Goal: Information Seeking & Learning: Learn about a topic

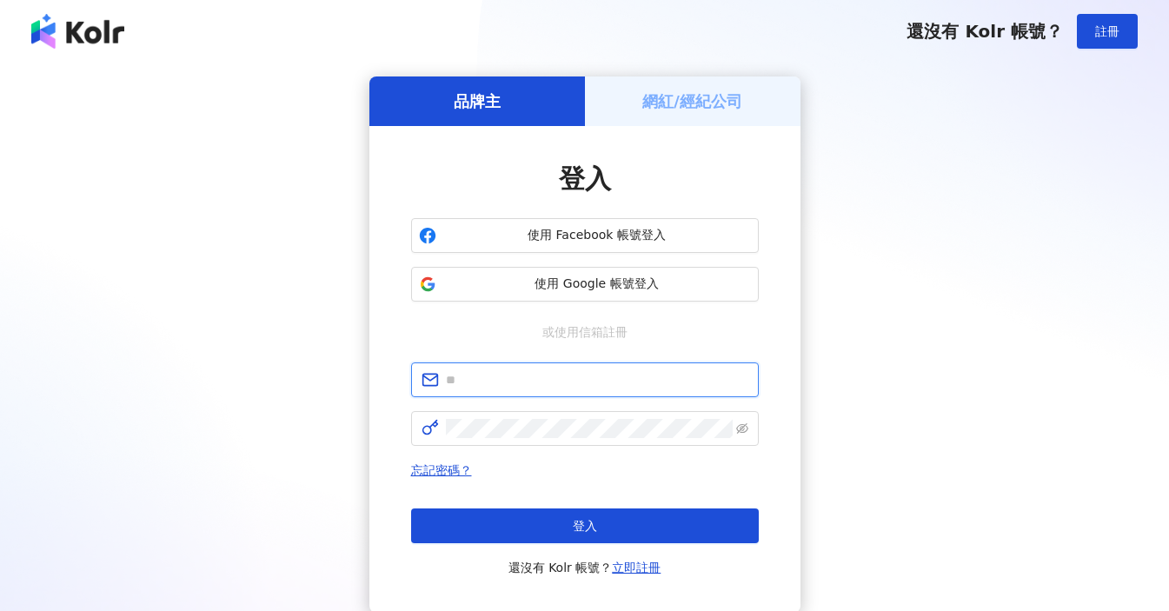
click at [543, 378] on input "text" at bounding box center [597, 379] width 302 height 19
click at [525, 382] on input "**********" at bounding box center [597, 379] width 302 height 19
click at [584, 388] on input "**********" at bounding box center [597, 379] width 302 height 19
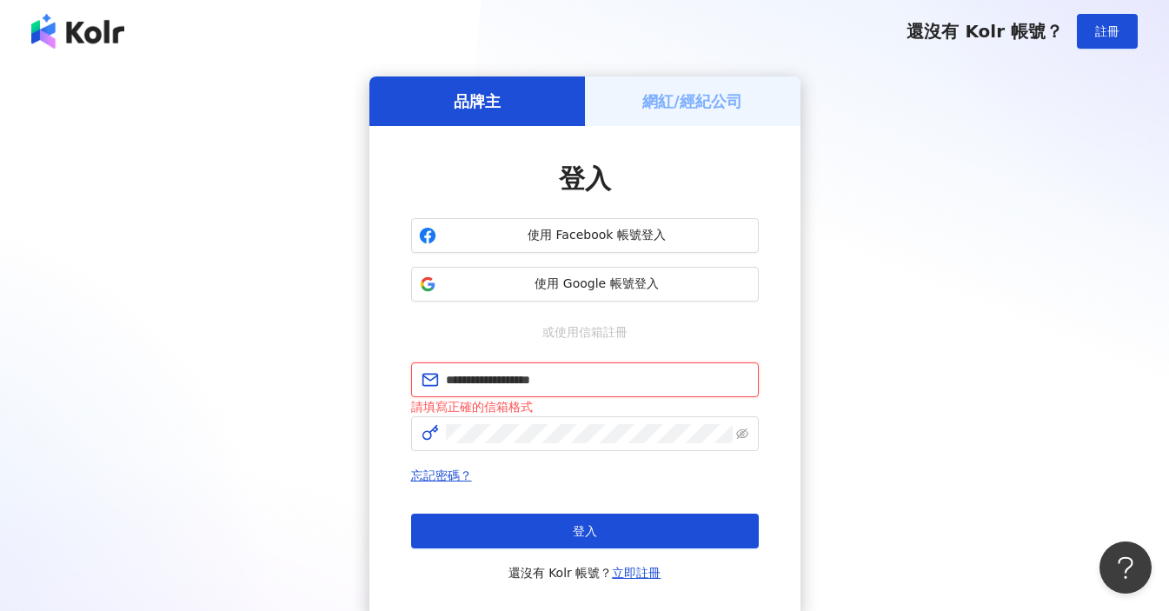
click at [580, 388] on input "**********" at bounding box center [597, 379] width 302 height 19
type input "**********"
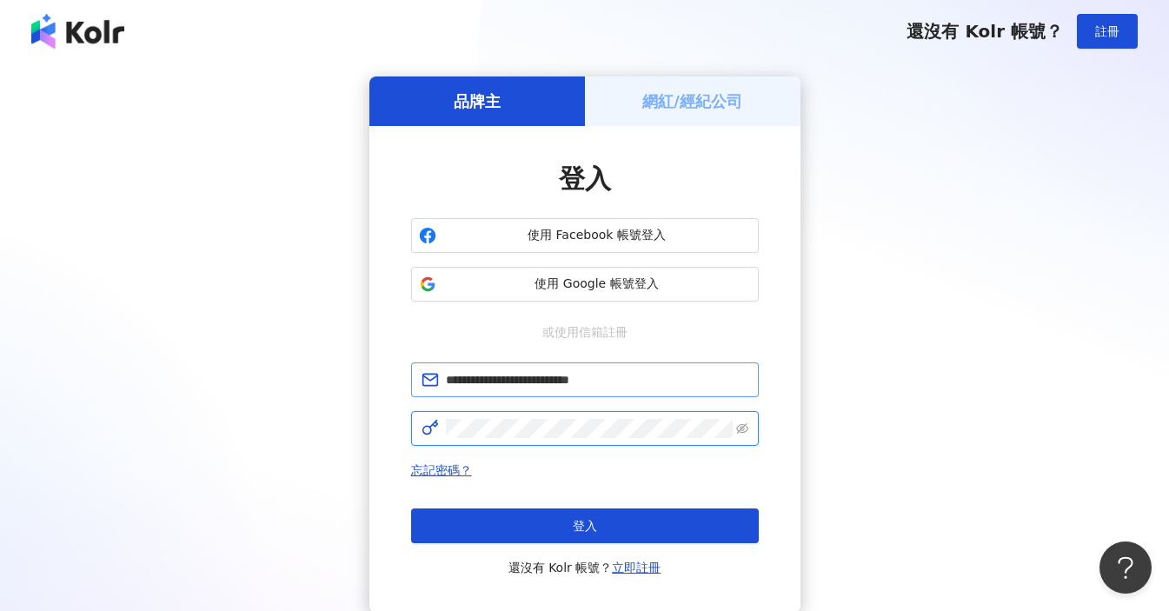
click button "登入" at bounding box center [585, 525] width 348 height 35
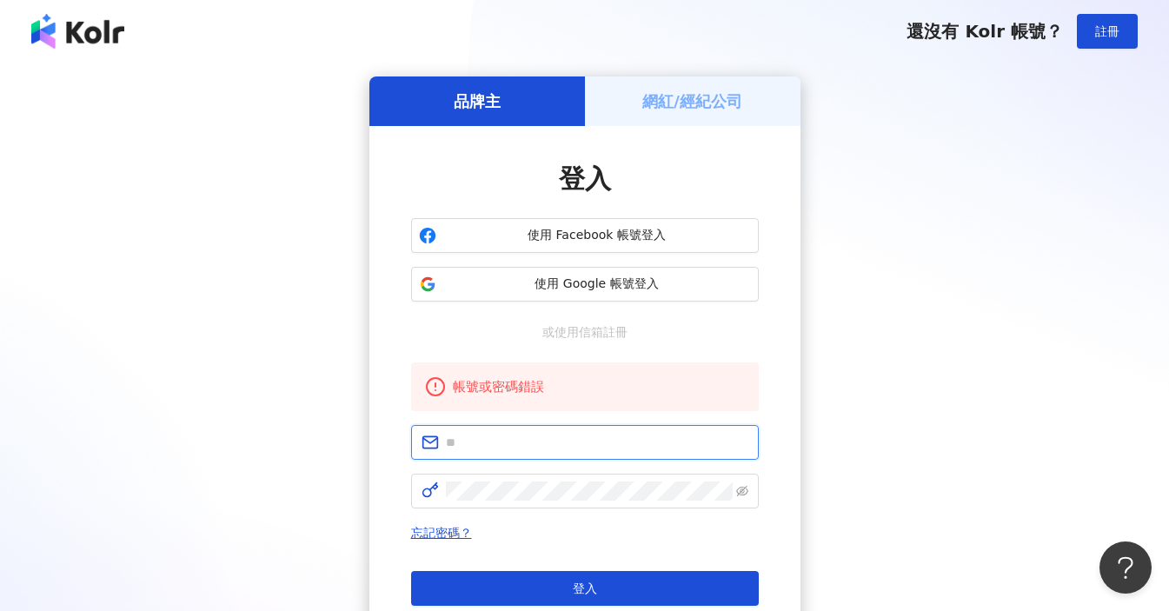
click at [675, 446] on input "text" at bounding box center [597, 442] width 302 height 19
drag, startPoint x: 545, startPoint y: 446, endPoint x: 639, endPoint y: 445, distance: 93.8
click at [633, 445] on input "**********" at bounding box center [597, 442] width 302 height 19
click at [653, 445] on input "**********" at bounding box center [597, 442] width 302 height 19
drag, startPoint x: 599, startPoint y: 445, endPoint x: 663, endPoint y: 457, distance: 64.6
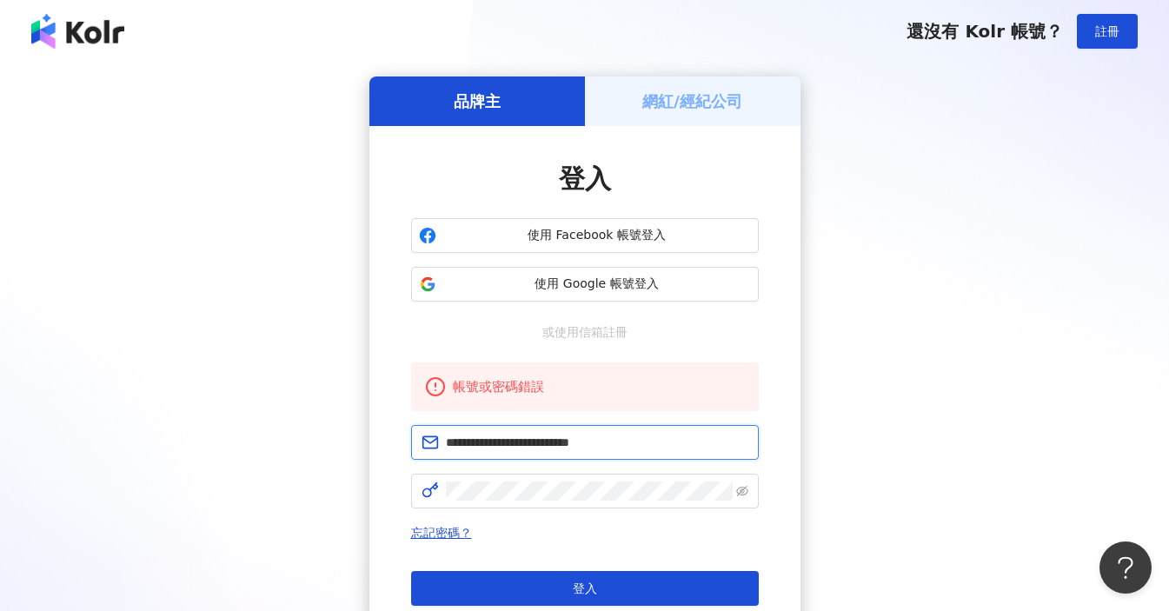
click at [599, 445] on input "**********" at bounding box center [597, 442] width 302 height 19
type input "**********"
click button "登入" at bounding box center [585, 588] width 348 height 35
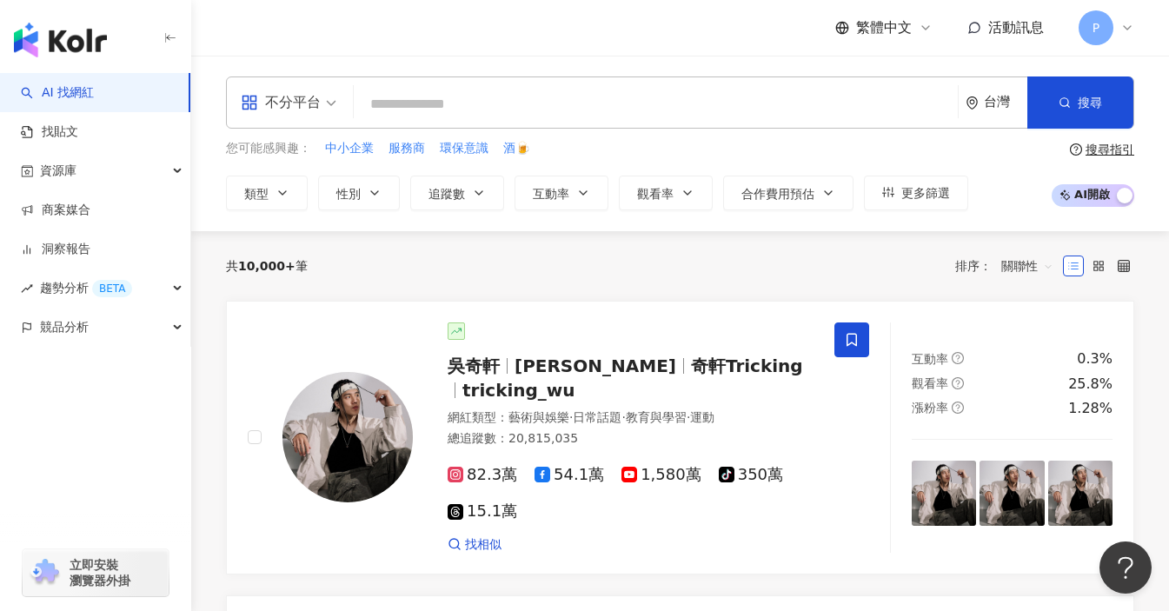
click at [425, 98] on input "search" at bounding box center [656, 104] width 590 height 33
paste input "****"
type input "****"
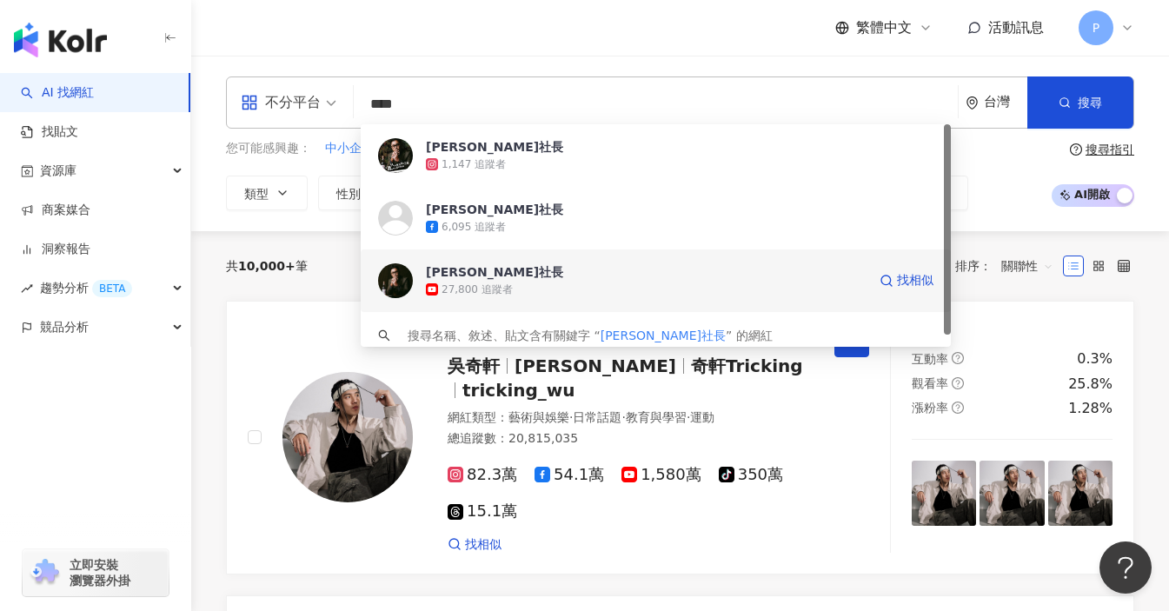
click at [635, 294] on div "27,800 追蹤者" at bounding box center [646, 289] width 440 height 17
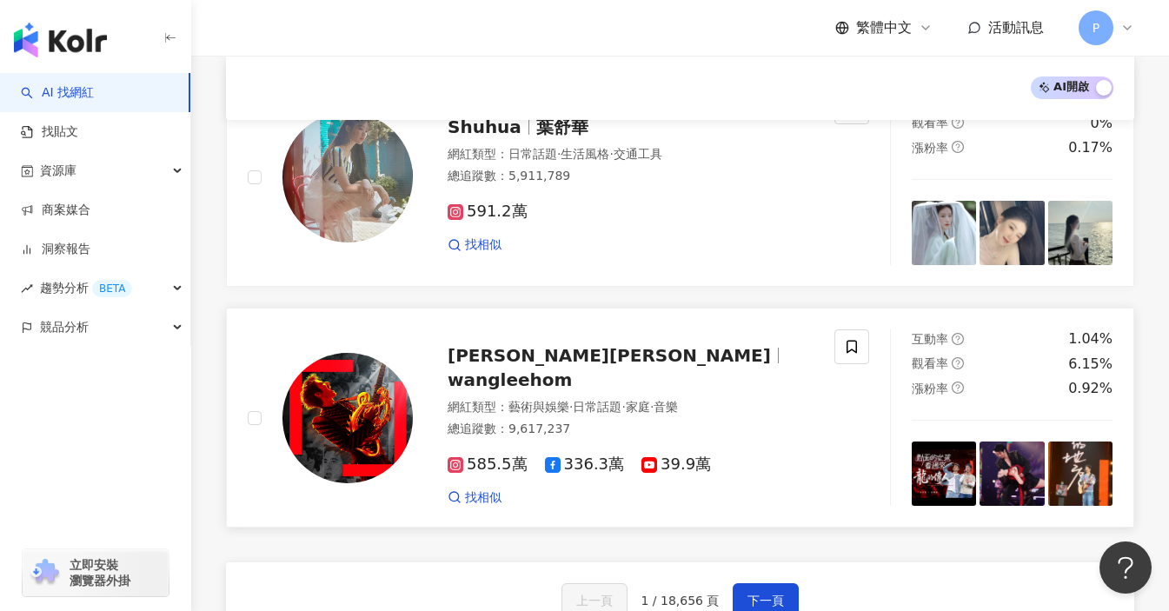
scroll to position [2996, 0]
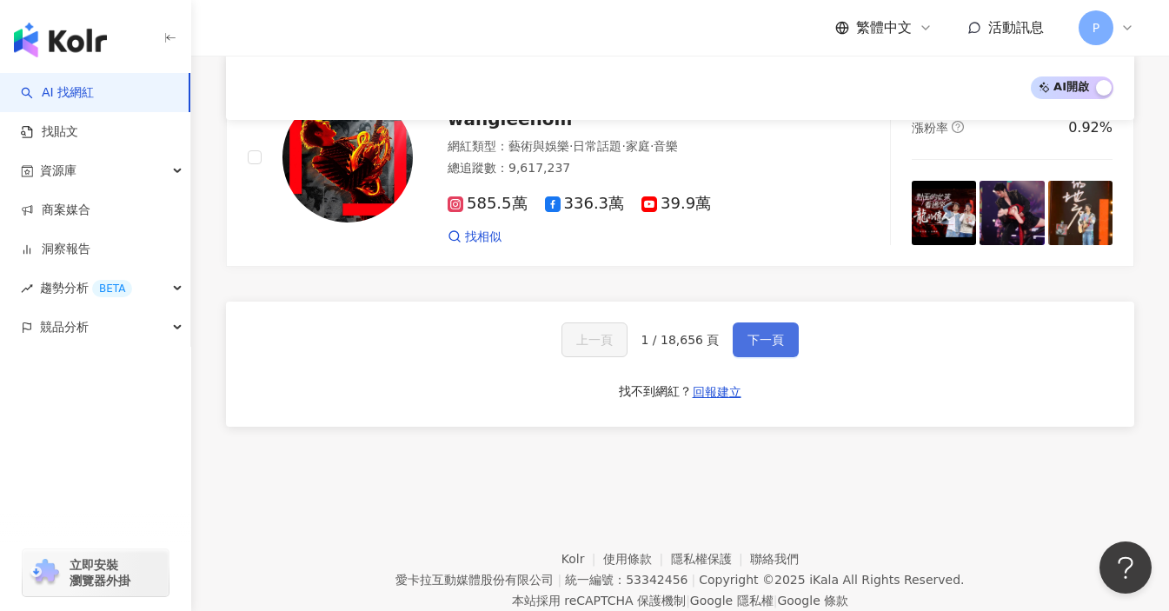
click at [747, 333] on span "下一頁" at bounding box center [765, 340] width 36 height 14
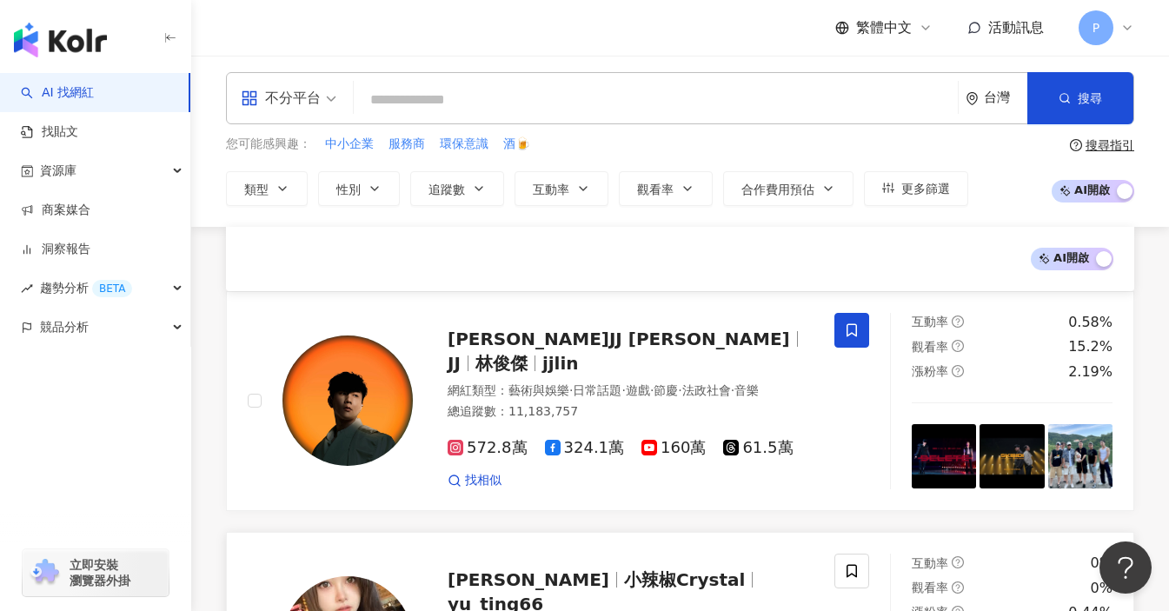
scroll to position [0, 0]
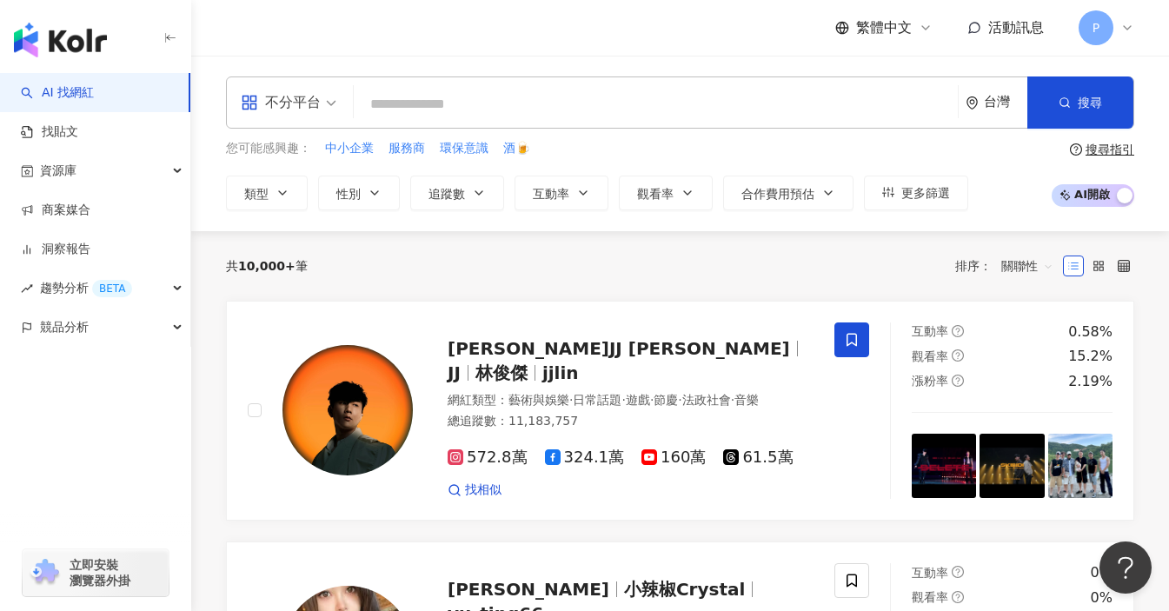
drag, startPoint x: 470, startPoint y: 104, endPoint x: 472, endPoint y: 90, distance: 14.0
click at [470, 103] on input "search" at bounding box center [656, 104] width 590 height 33
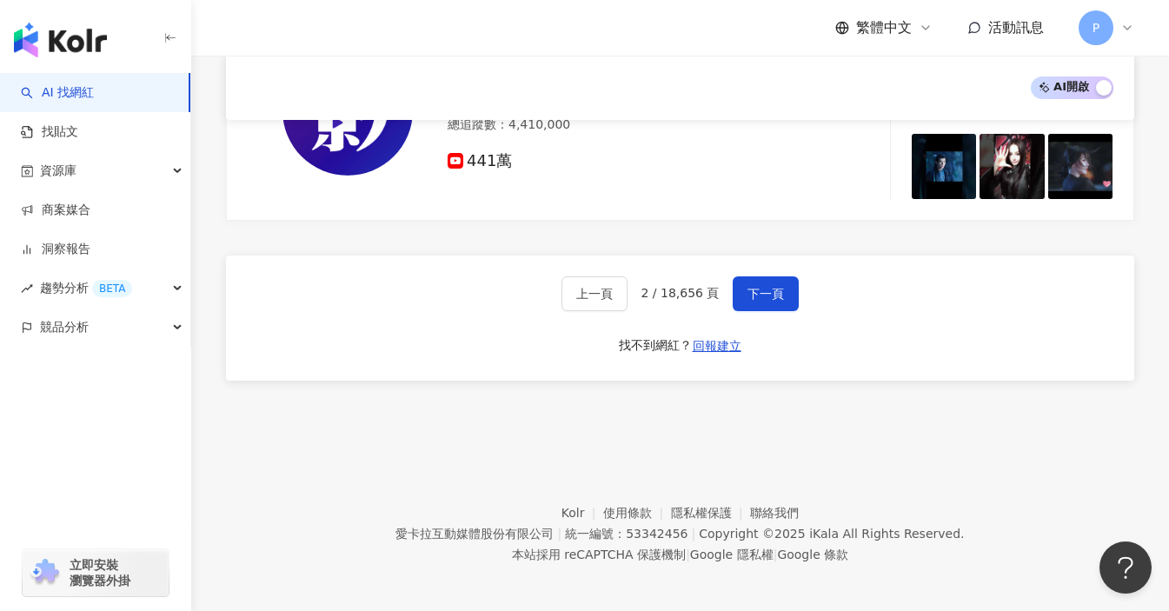
scroll to position [3023, 0]
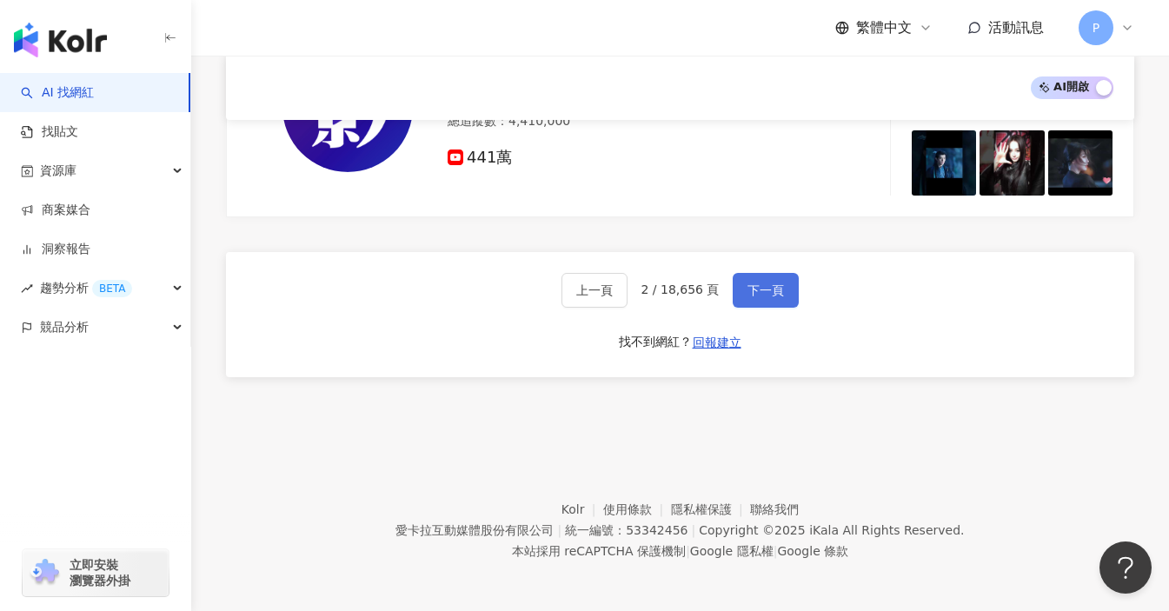
click at [768, 283] on span "下一頁" at bounding box center [765, 290] width 36 height 14
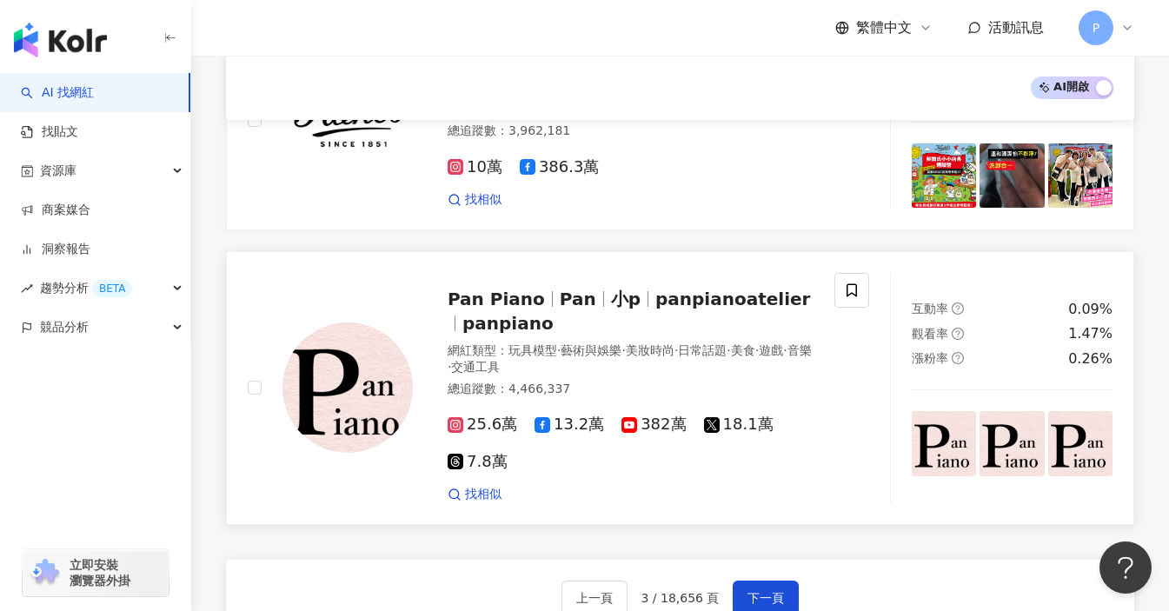
scroll to position [2954, 0]
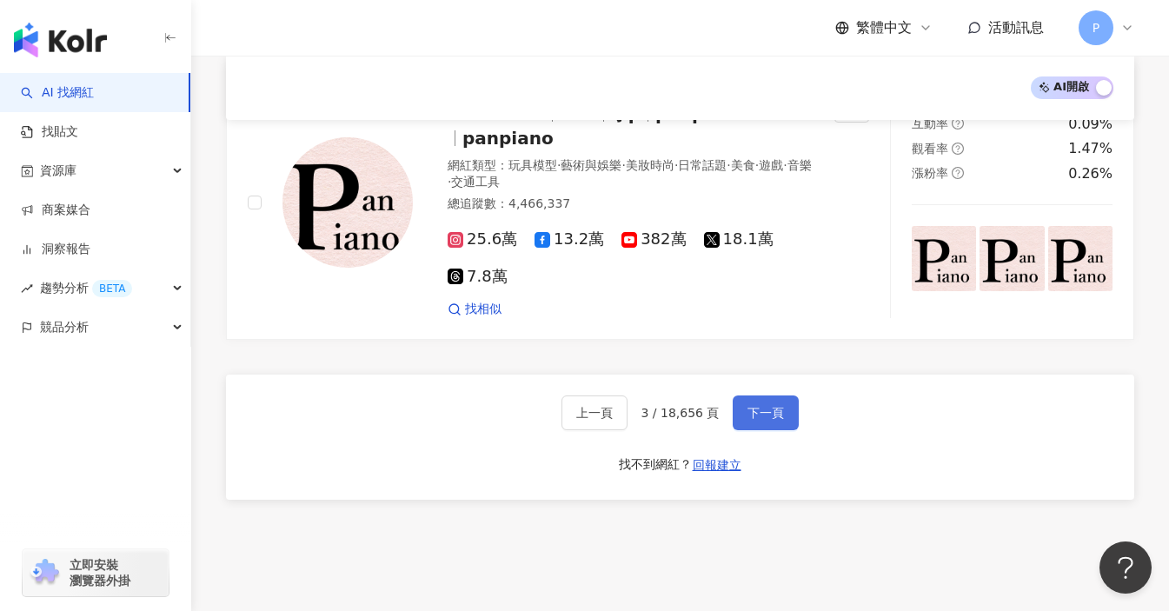
click at [784, 395] on button "下一頁" at bounding box center [765, 412] width 66 height 35
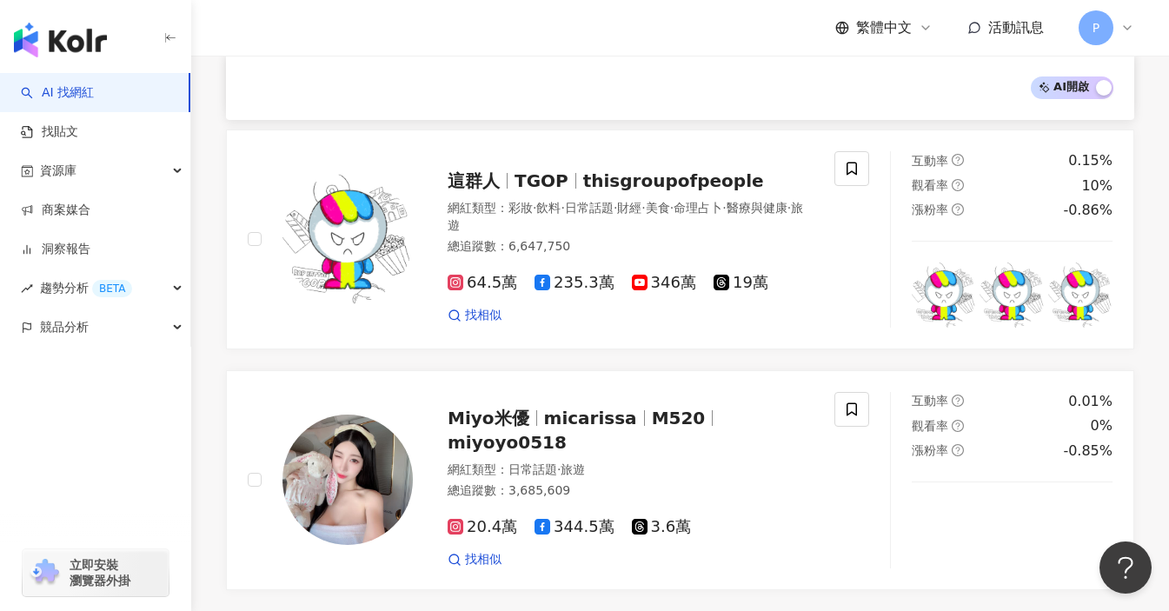
scroll to position [2867, 0]
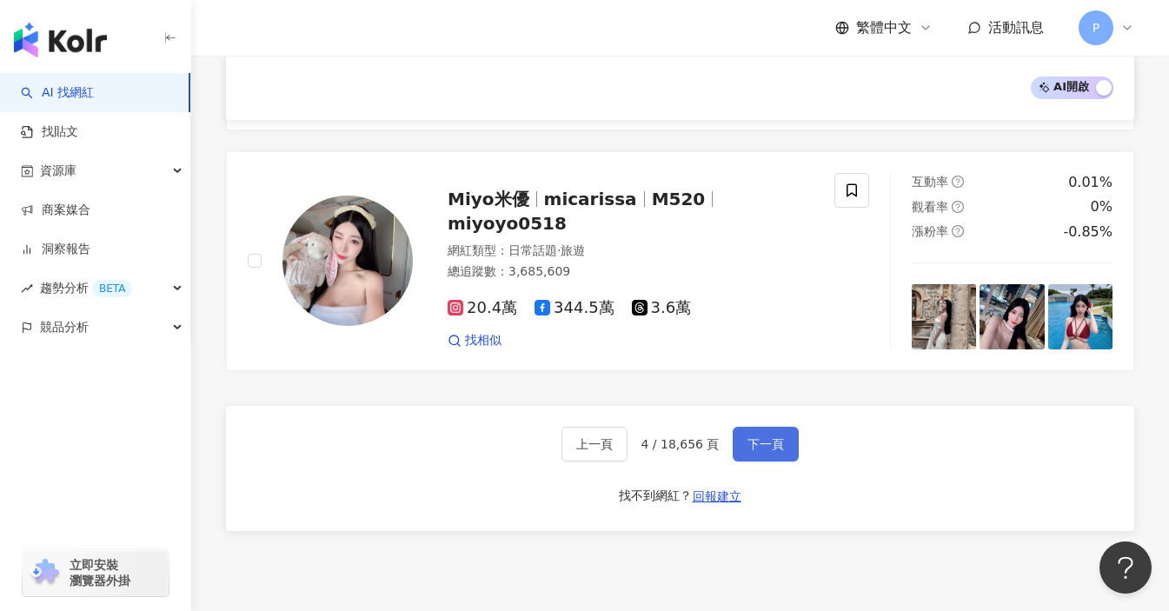
click at [758, 427] on button "下一頁" at bounding box center [765, 444] width 66 height 35
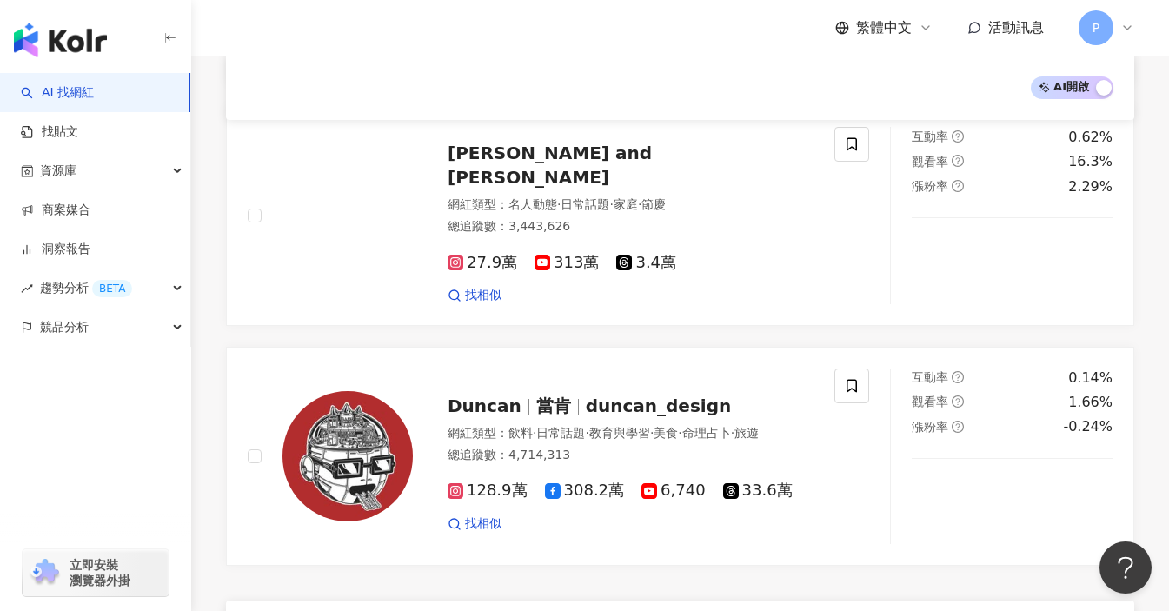
scroll to position [3015, 0]
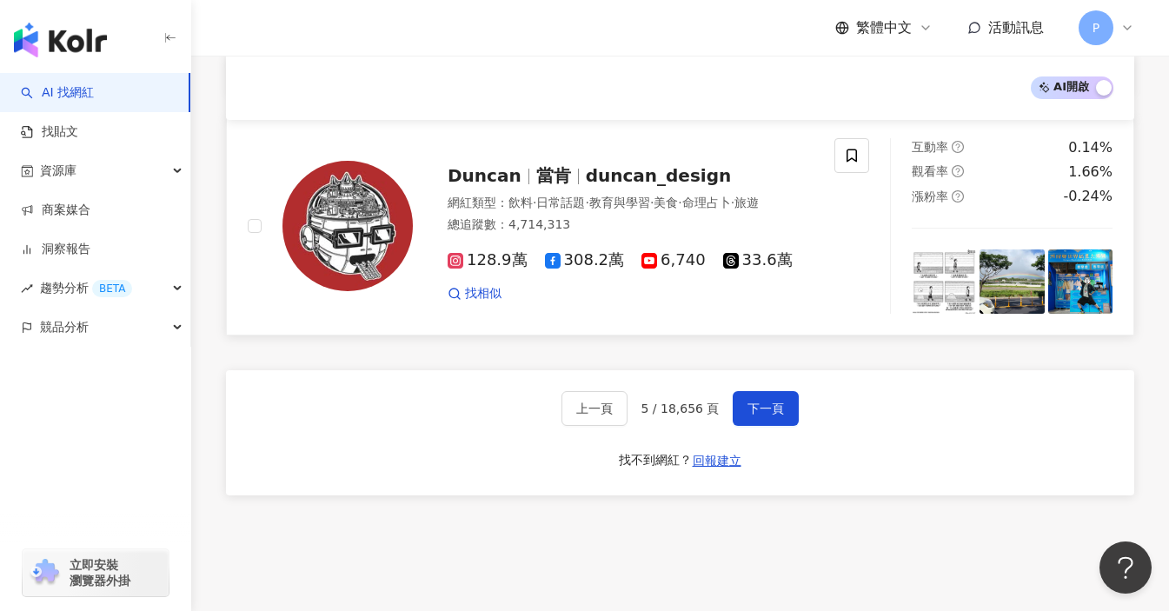
drag, startPoint x: 662, startPoint y: 169, endPoint x: 656, endPoint y: 176, distance: 9.9
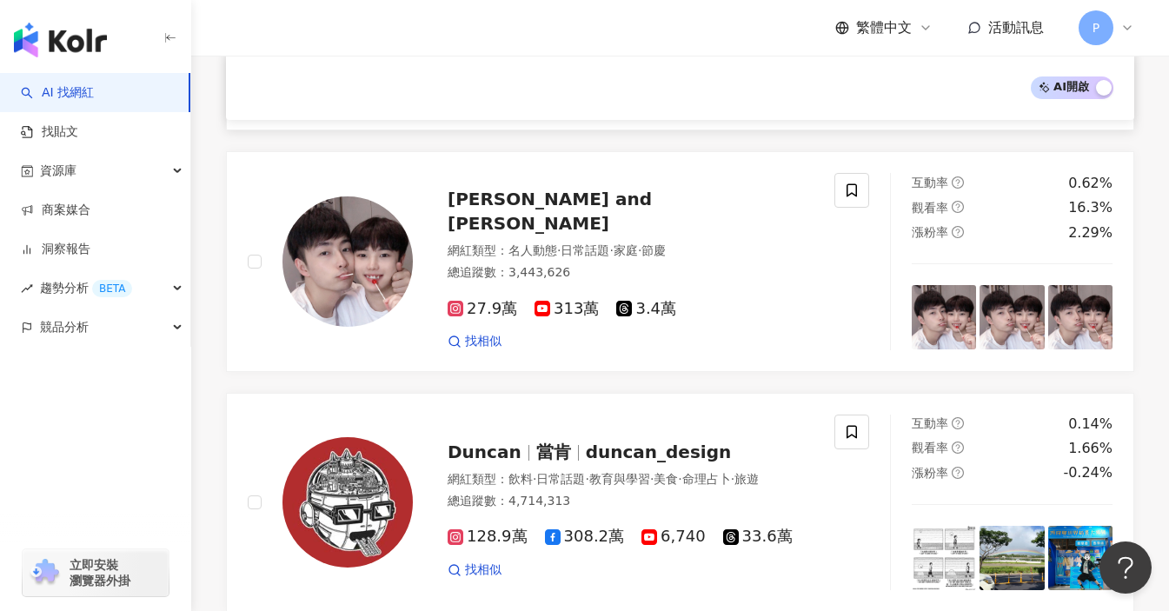
scroll to position [2928, 0]
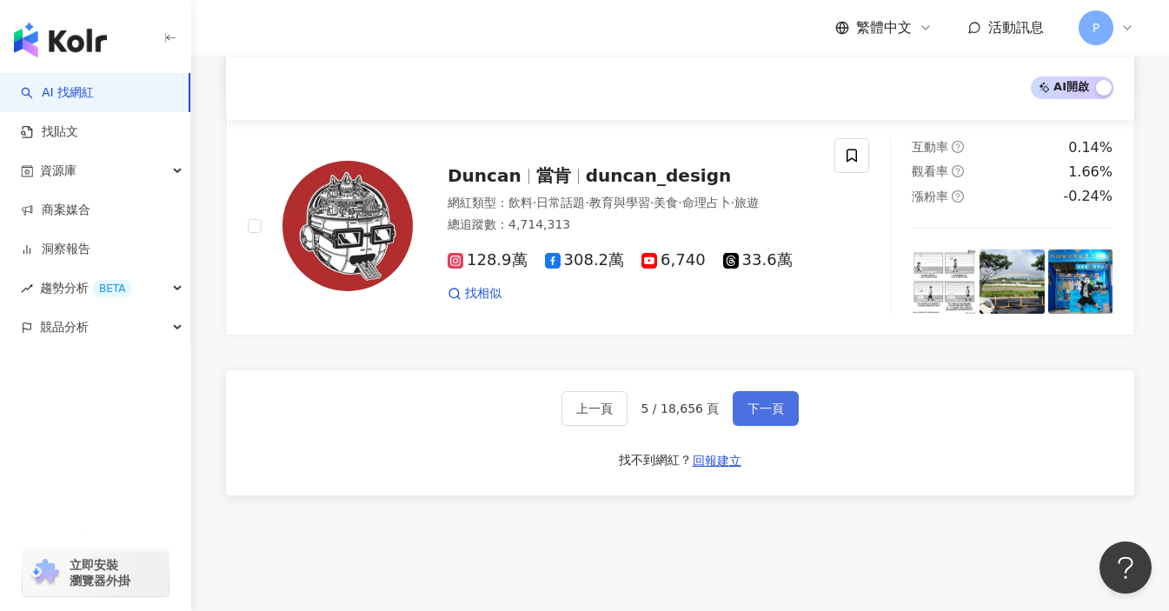
click at [761, 421] on button "下一頁" at bounding box center [765, 408] width 66 height 35
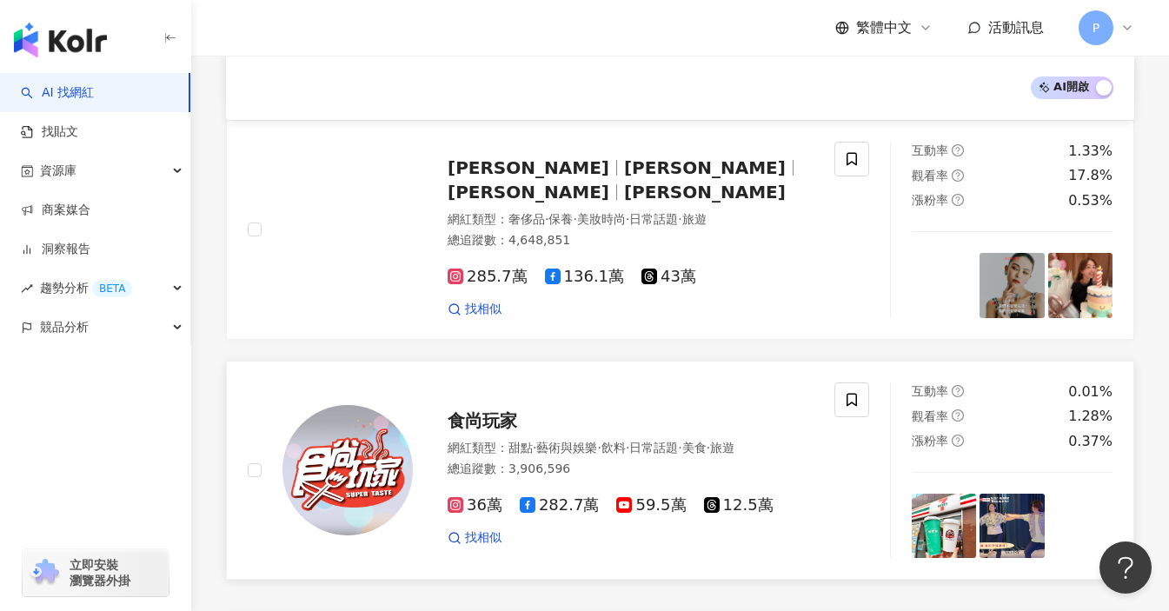
scroll to position [2932, 0]
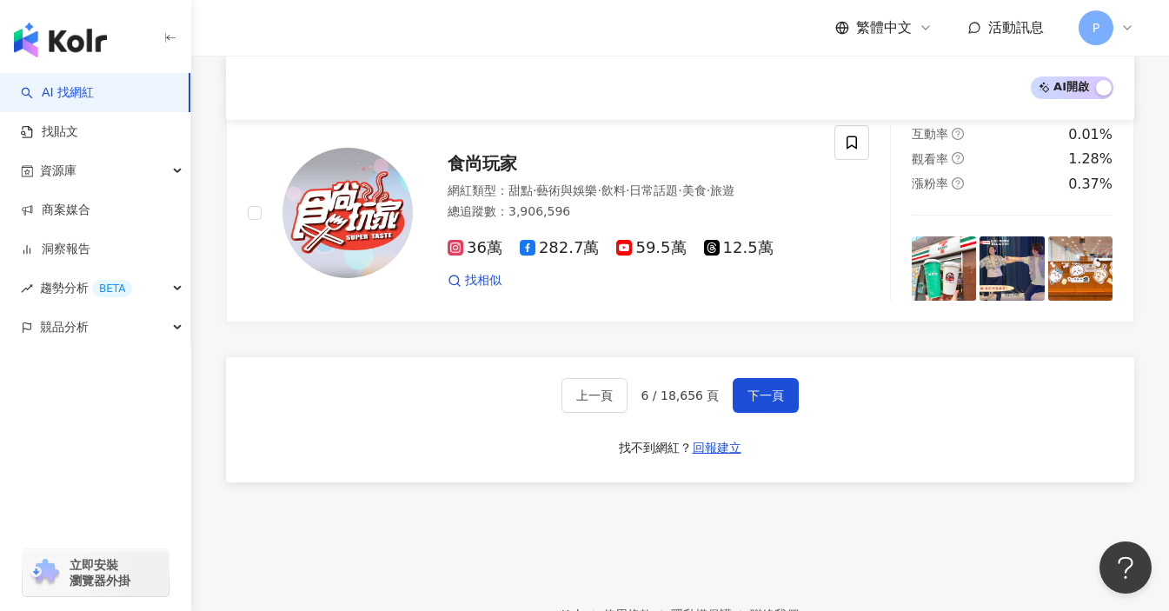
click at [773, 357] on div "上一頁 6 / 18,656 頁 下一頁 找不到網紅？ 回報建立" at bounding box center [680, 419] width 908 height 125
click at [765, 388] on span "下一頁" at bounding box center [765, 395] width 36 height 14
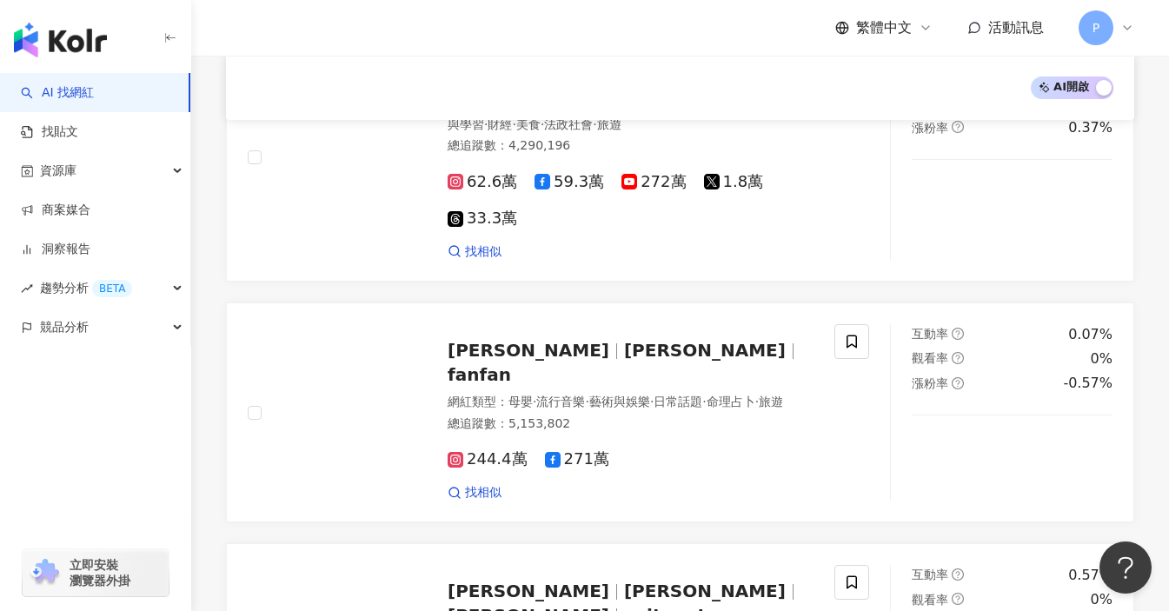
scroll to position [3126, 0]
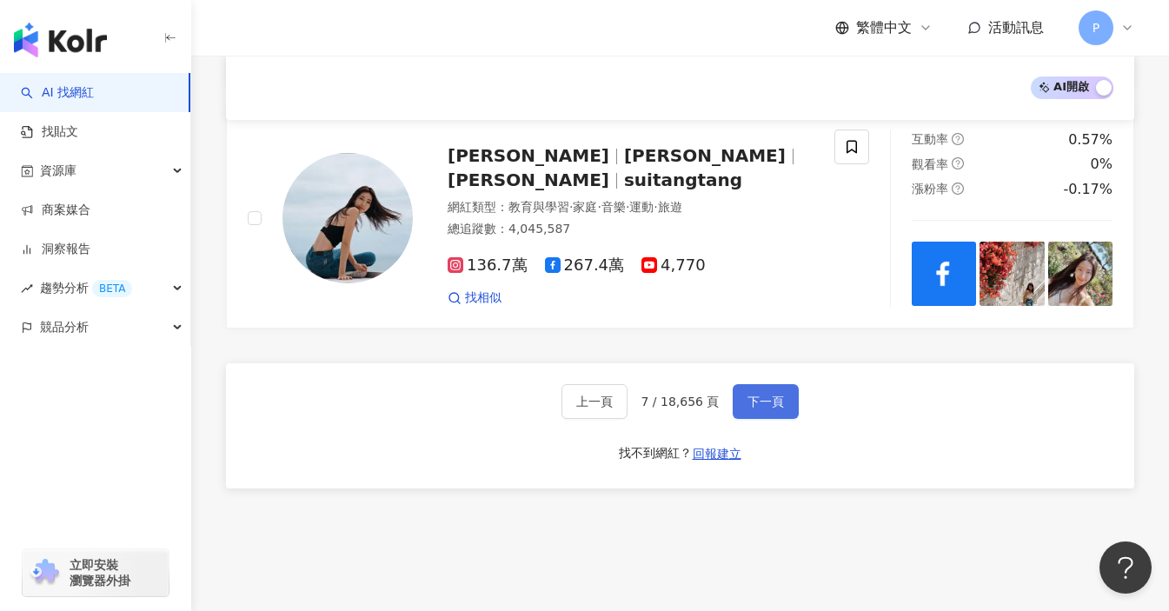
click at [752, 394] on span "下一頁" at bounding box center [765, 401] width 36 height 14
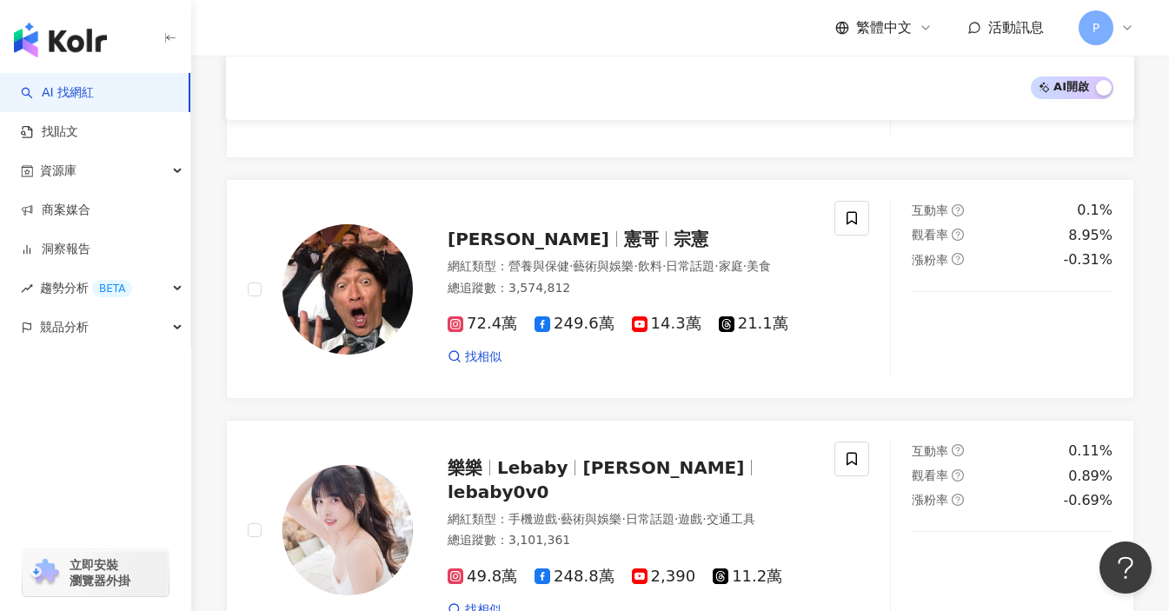
scroll to position [2775, 0]
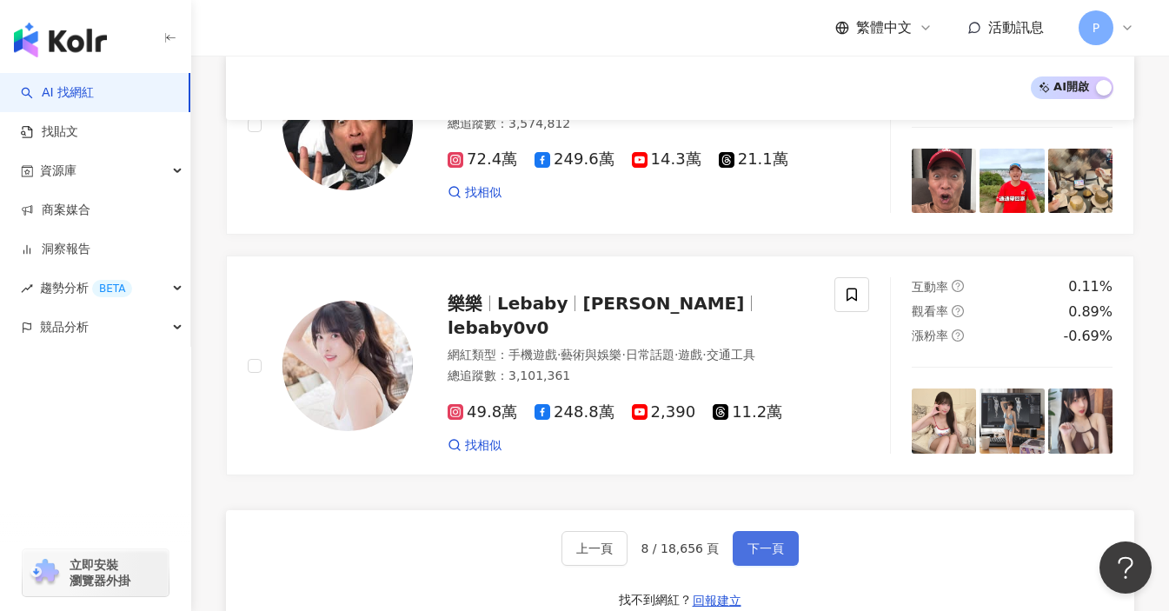
click at [779, 541] on span "下一頁" at bounding box center [765, 548] width 36 height 14
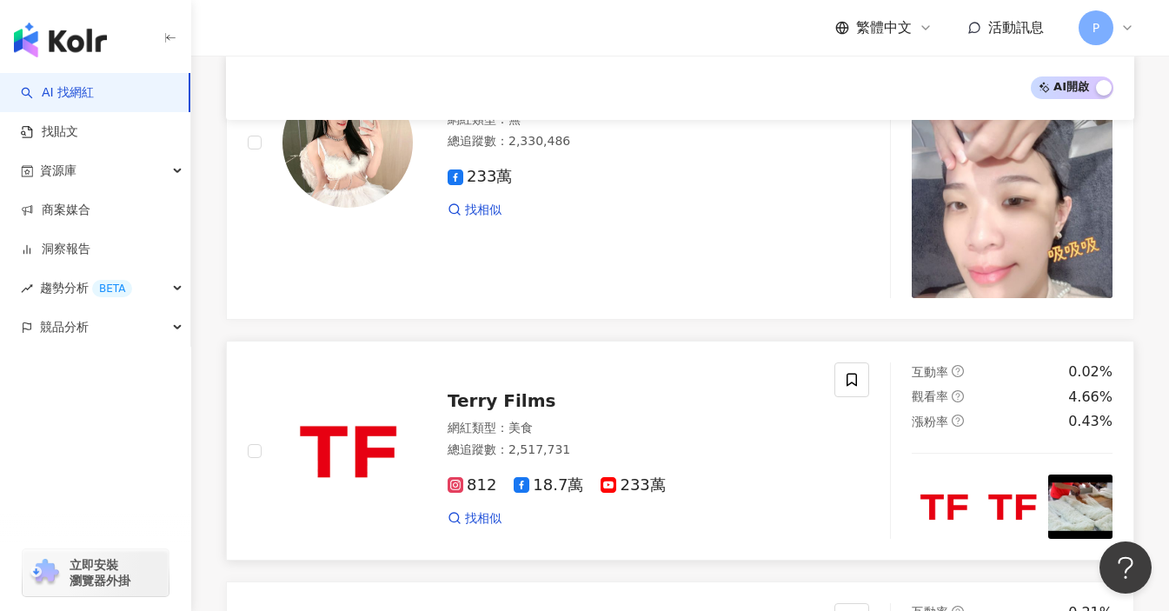
scroll to position [2954, 0]
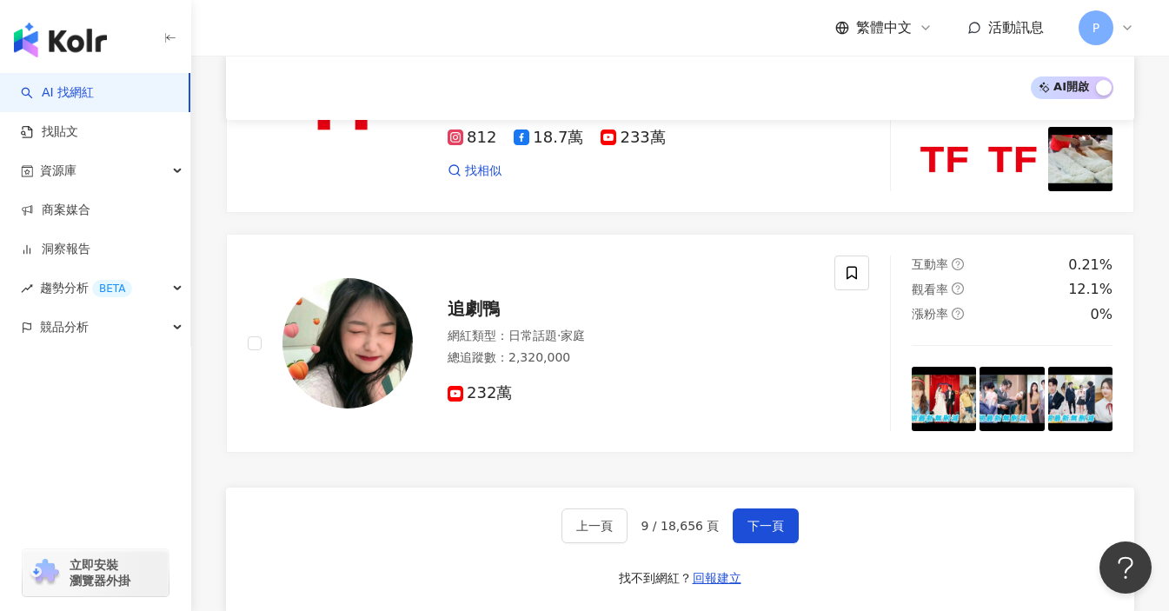
click at [799, 487] on div "上一頁 9 / 18,656 頁 下一頁 找不到網紅？ 回報建立" at bounding box center [680, 549] width 908 height 125
click at [798, 487] on div "上一頁 9 / 18,656 頁 下一頁 找不到網紅？ 回報建立" at bounding box center [680, 549] width 908 height 125
click at [773, 519] on span "下一頁" at bounding box center [765, 526] width 36 height 14
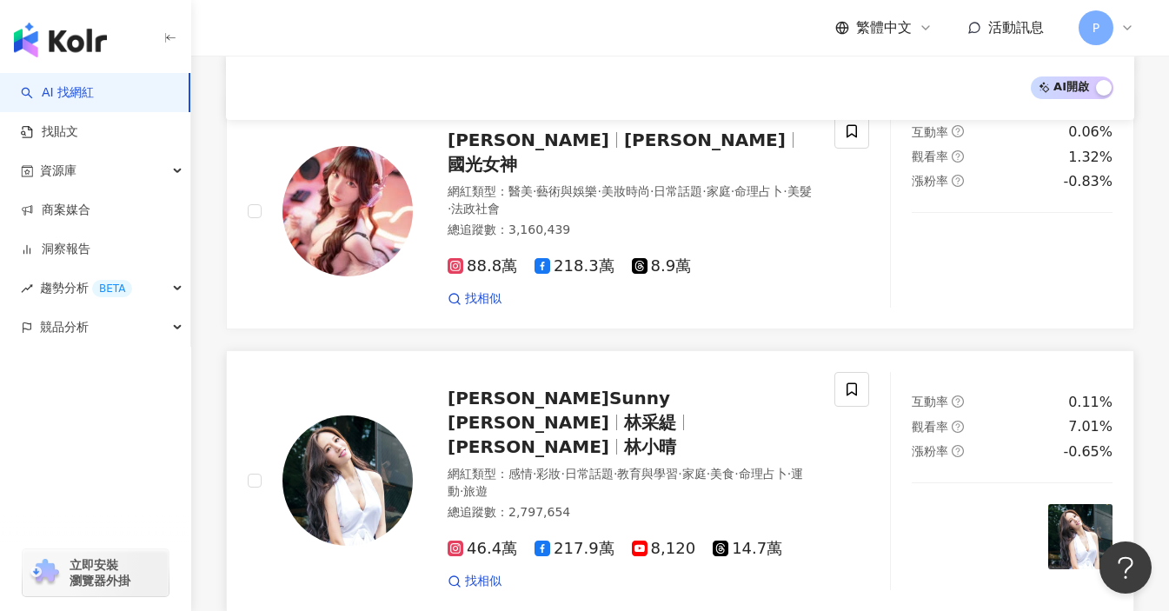
scroll to position [3023, 0]
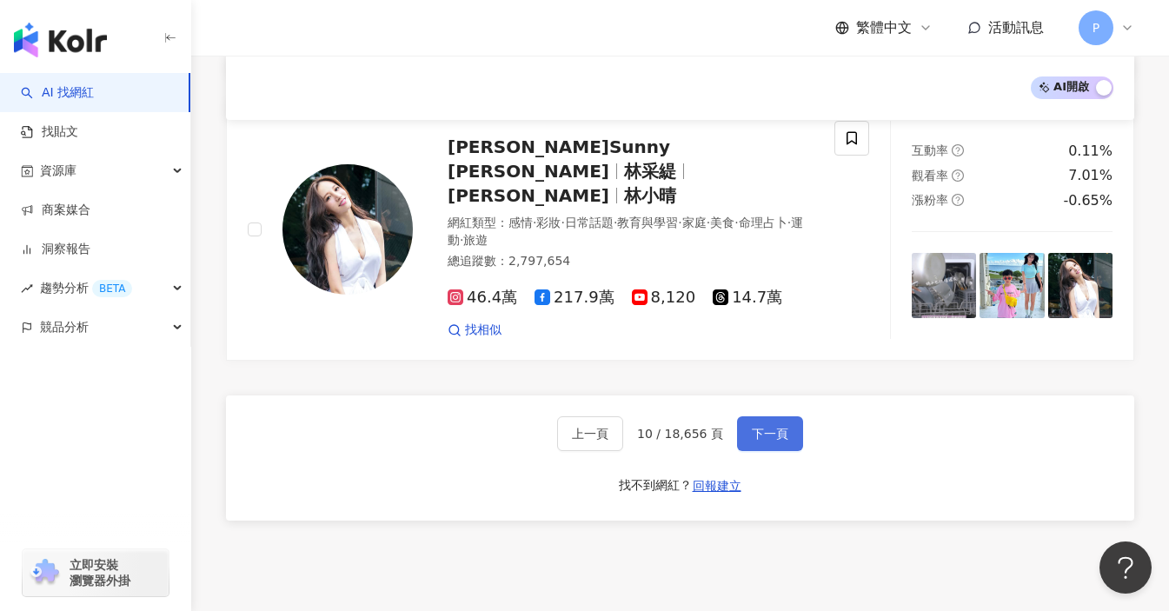
click at [752, 427] on span "下一頁" at bounding box center [770, 434] width 36 height 14
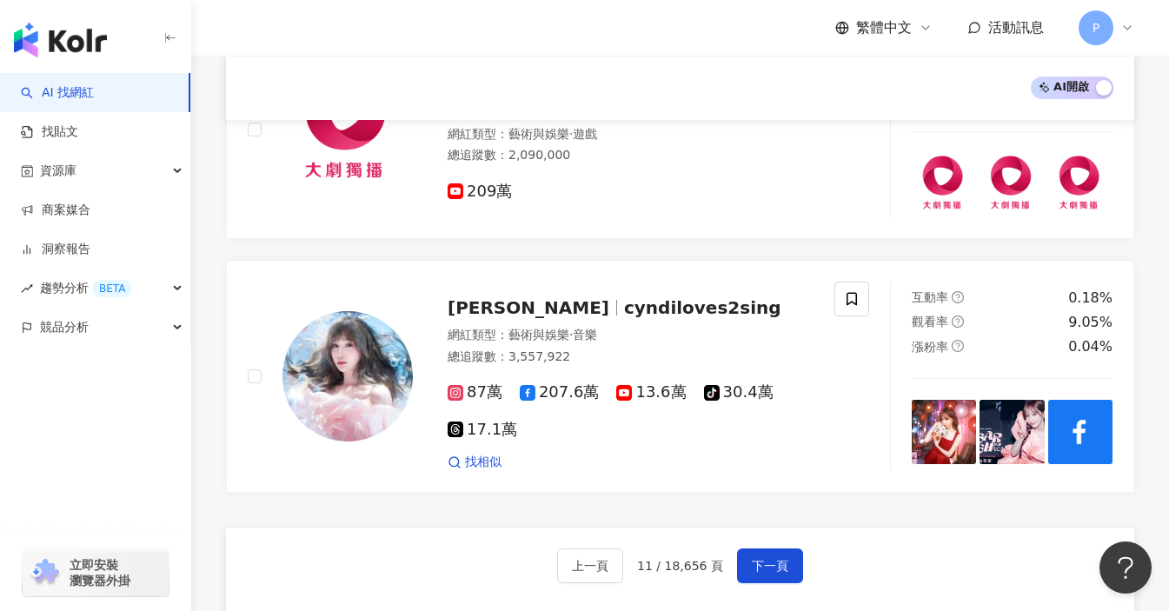
scroll to position [3041, 0]
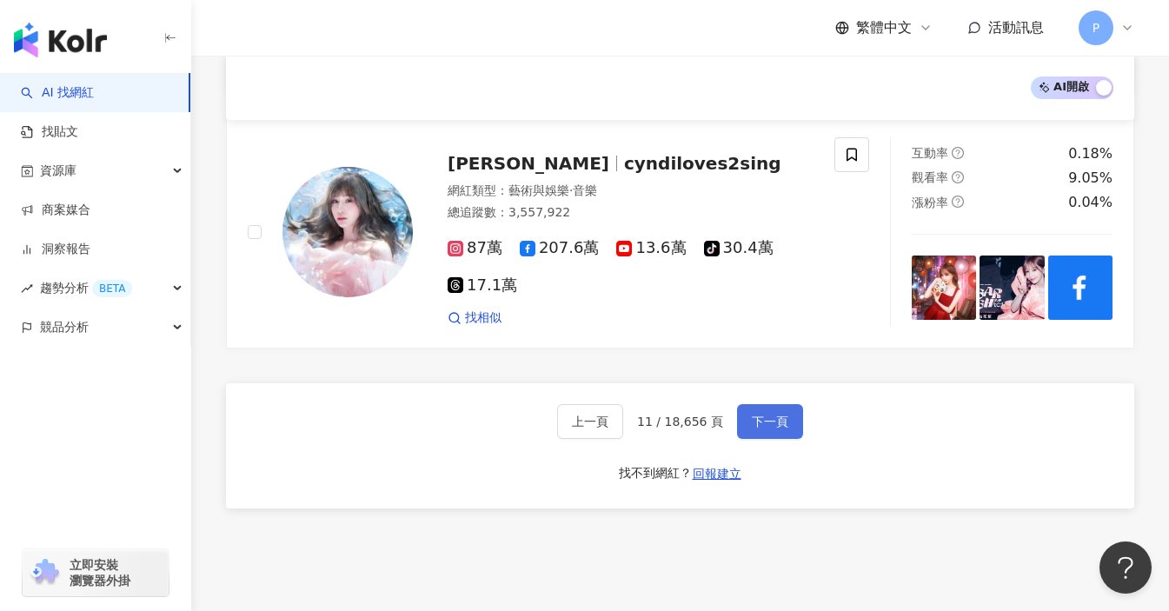
click at [775, 414] on span "下一頁" at bounding box center [770, 421] width 36 height 14
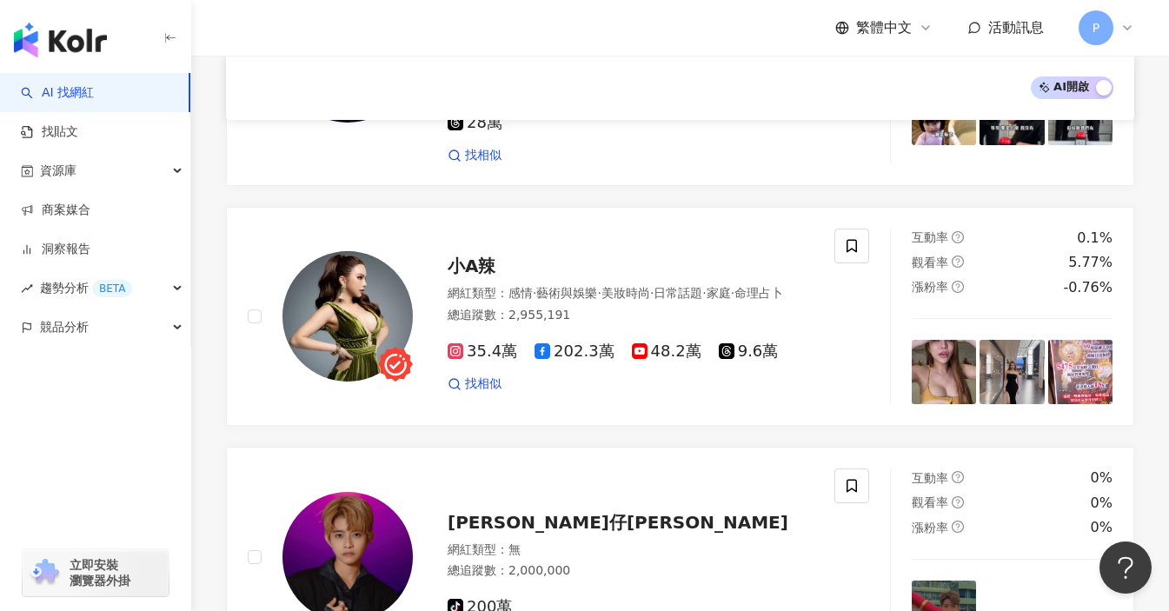
scroll to position [2811, 0]
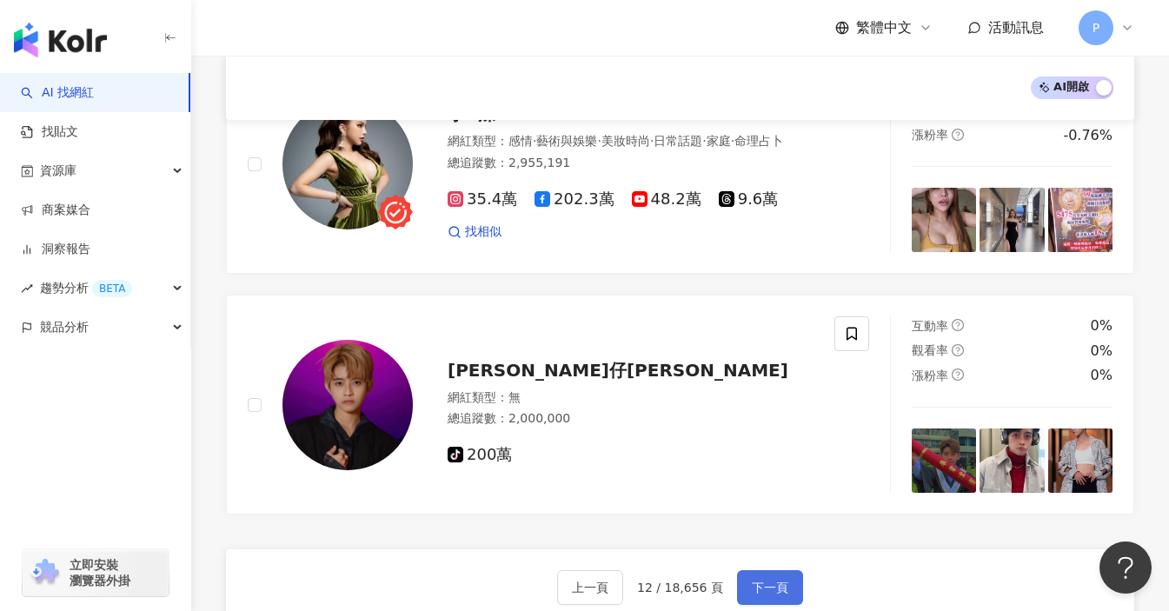
click at [779, 570] on button "下一頁" at bounding box center [770, 587] width 66 height 35
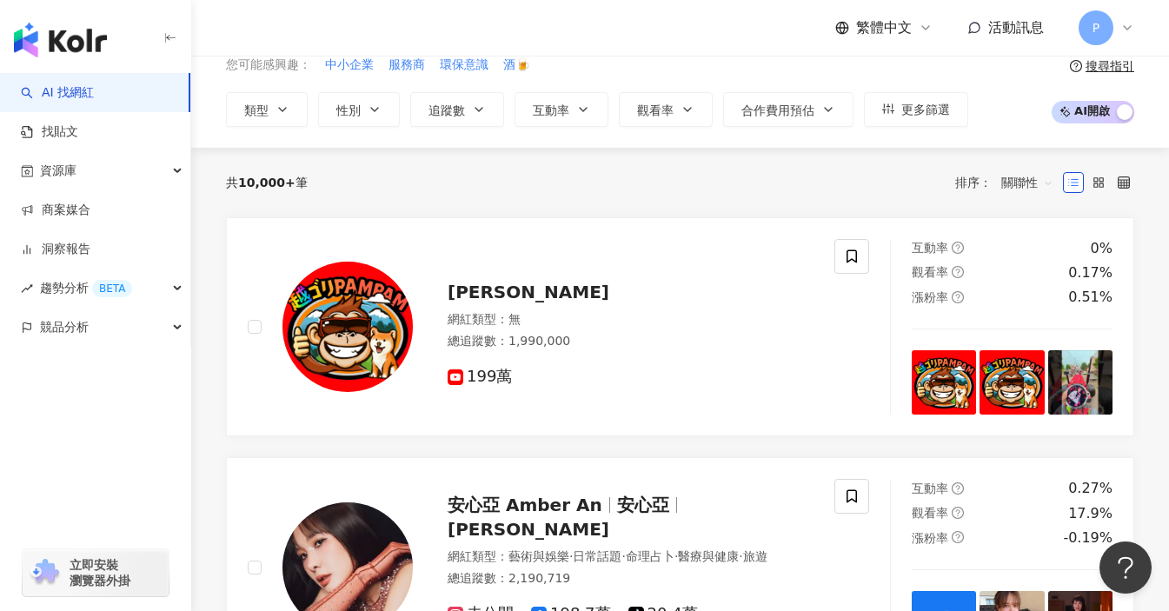
scroll to position [0, 0]
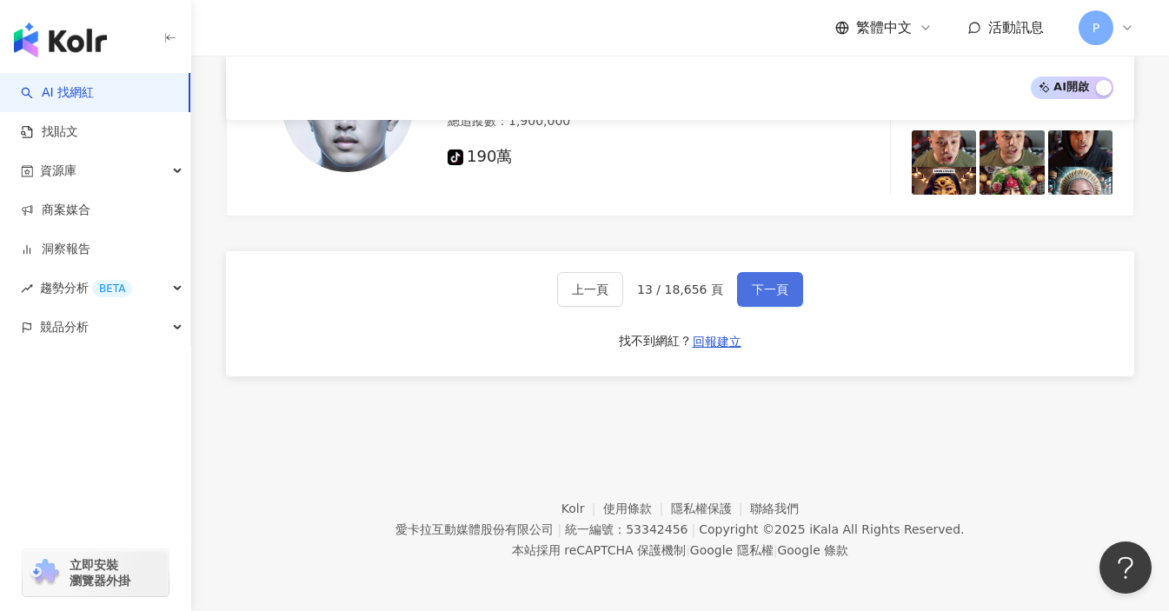
click at [794, 295] on button "下一頁" at bounding box center [770, 289] width 66 height 35
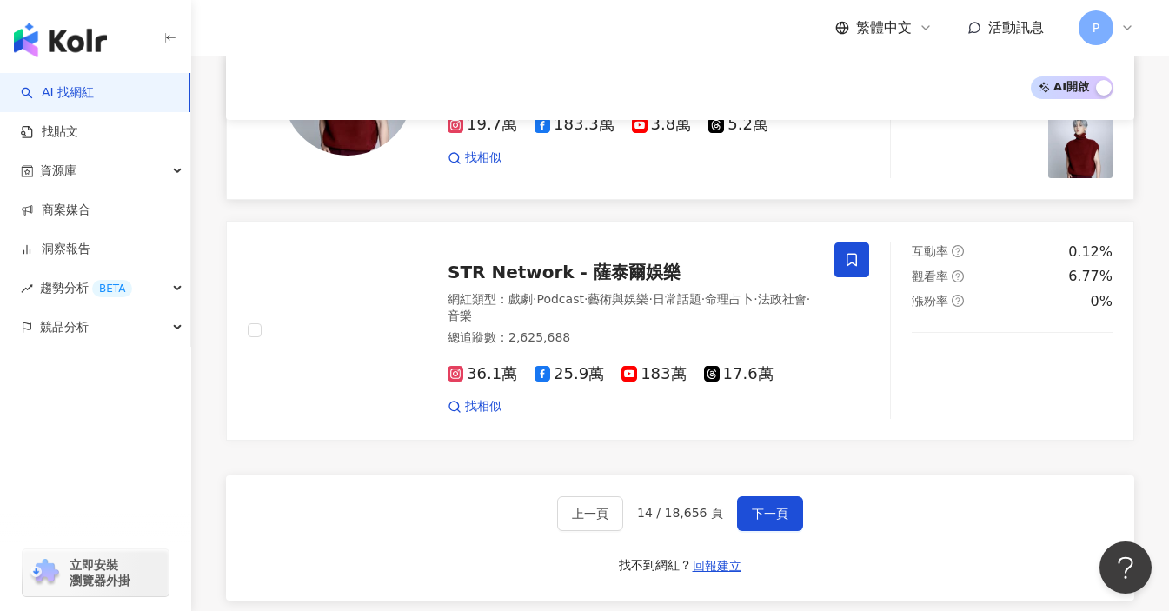
scroll to position [2954, 0]
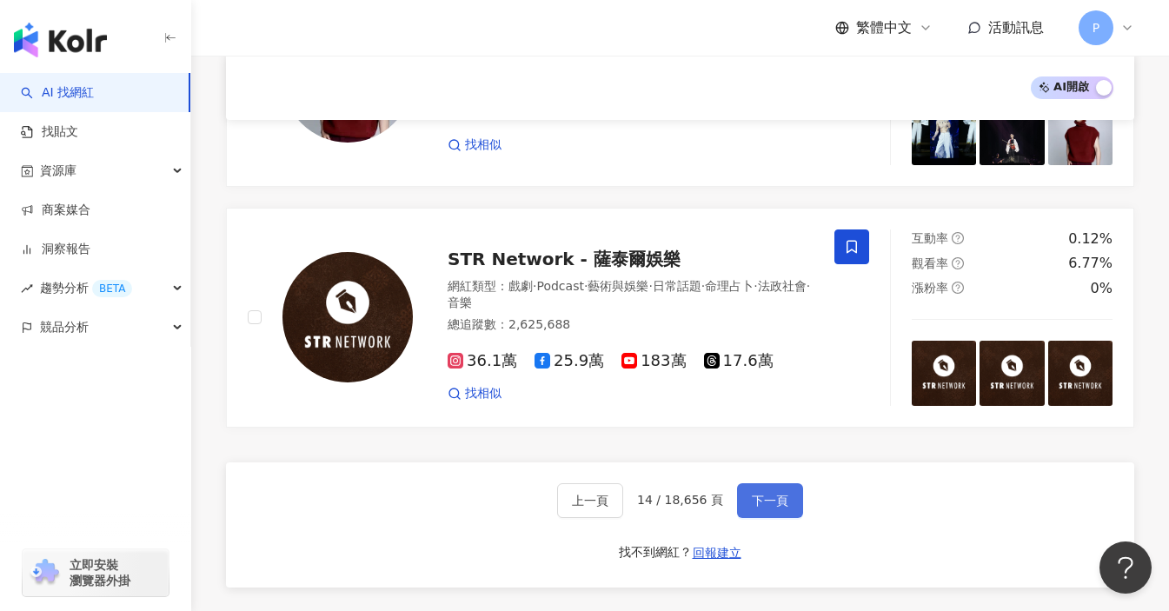
click at [773, 493] on span "下一頁" at bounding box center [770, 500] width 36 height 14
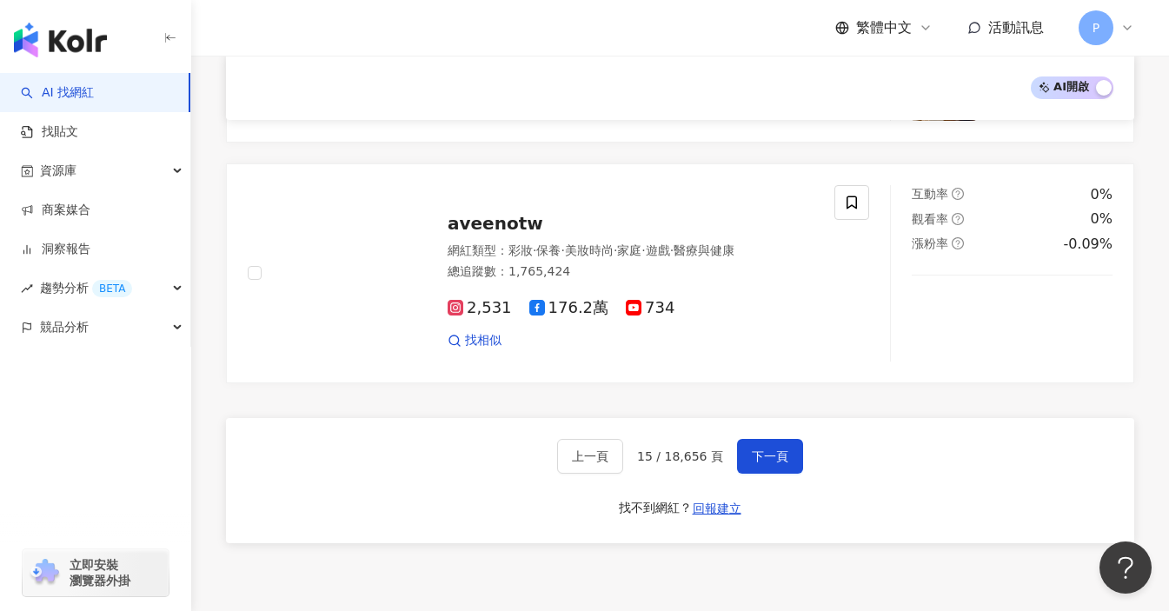
scroll to position [3043, 0]
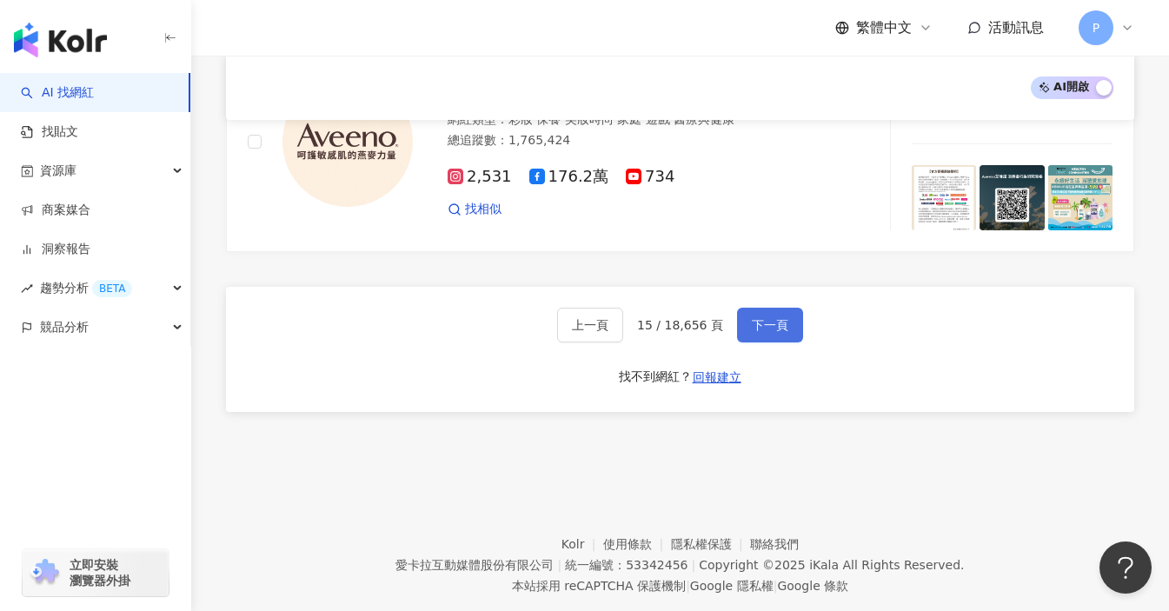
click at [788, 308] on button "下一頁" at bounding box center [770, 325] width 66 height 35
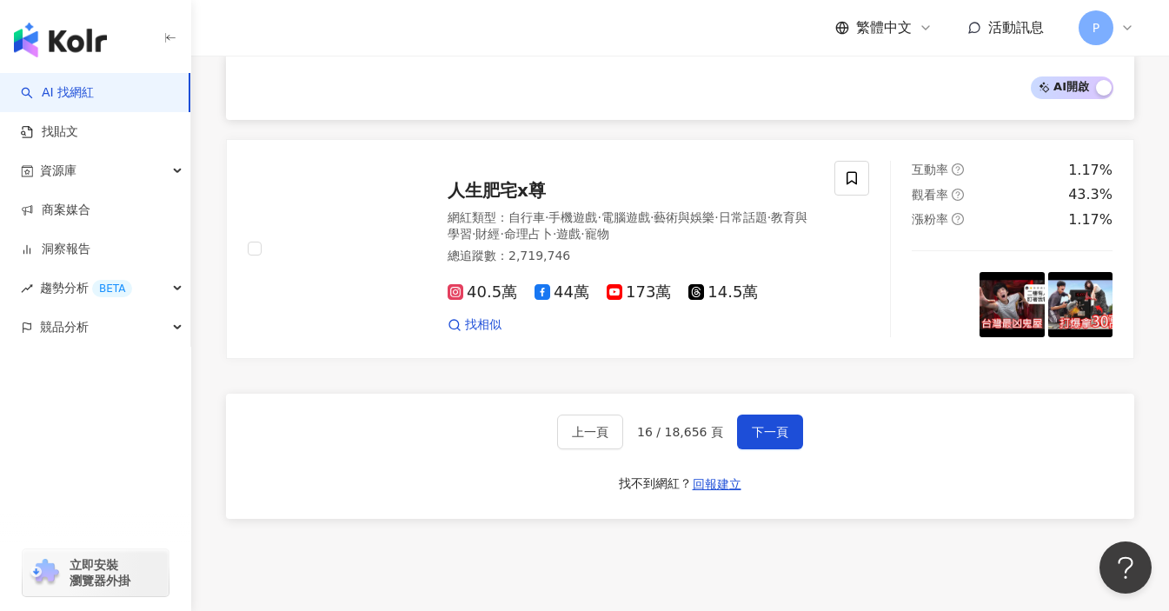
scroll to position [3050, 0]
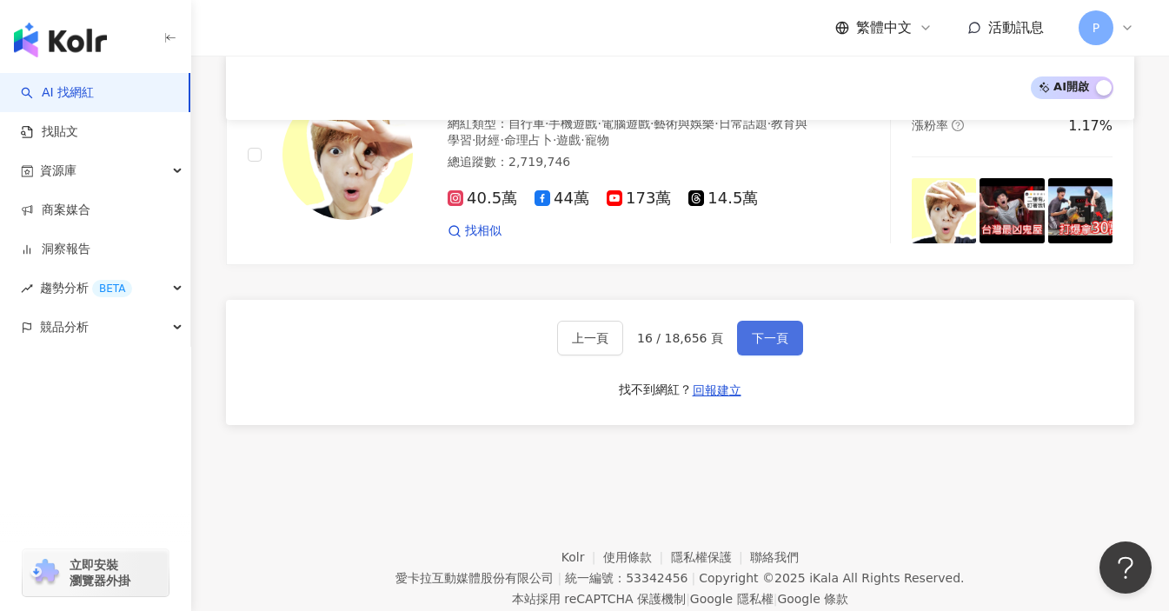
click at [763, 331] on span "下一頁" at bounding box center [770, 338] width 36 height 14
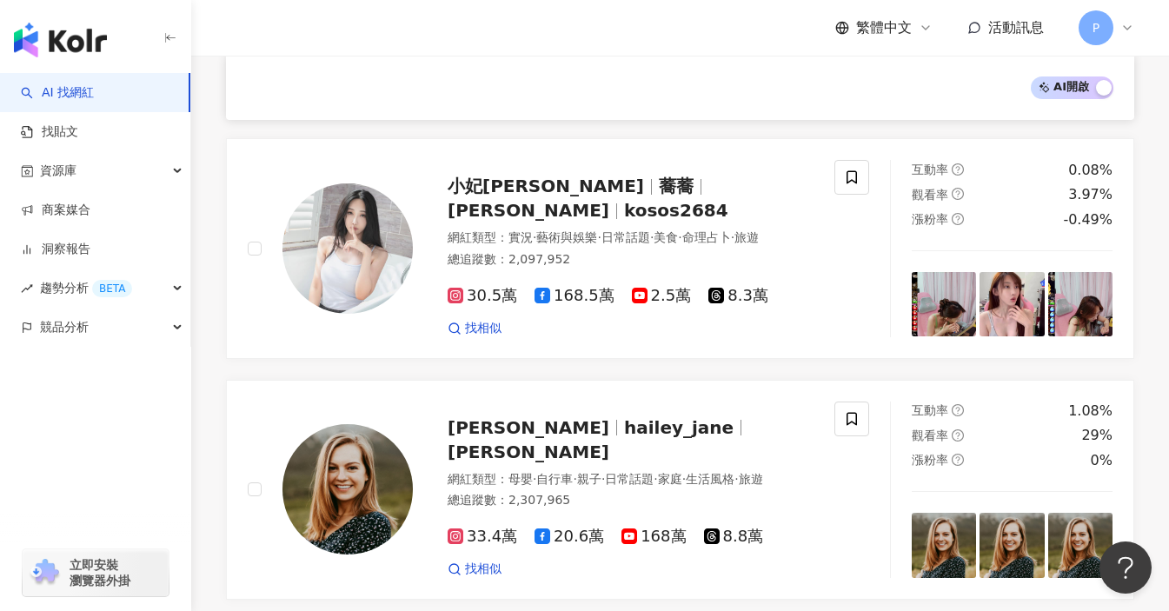
scroll to position [3019, 0]
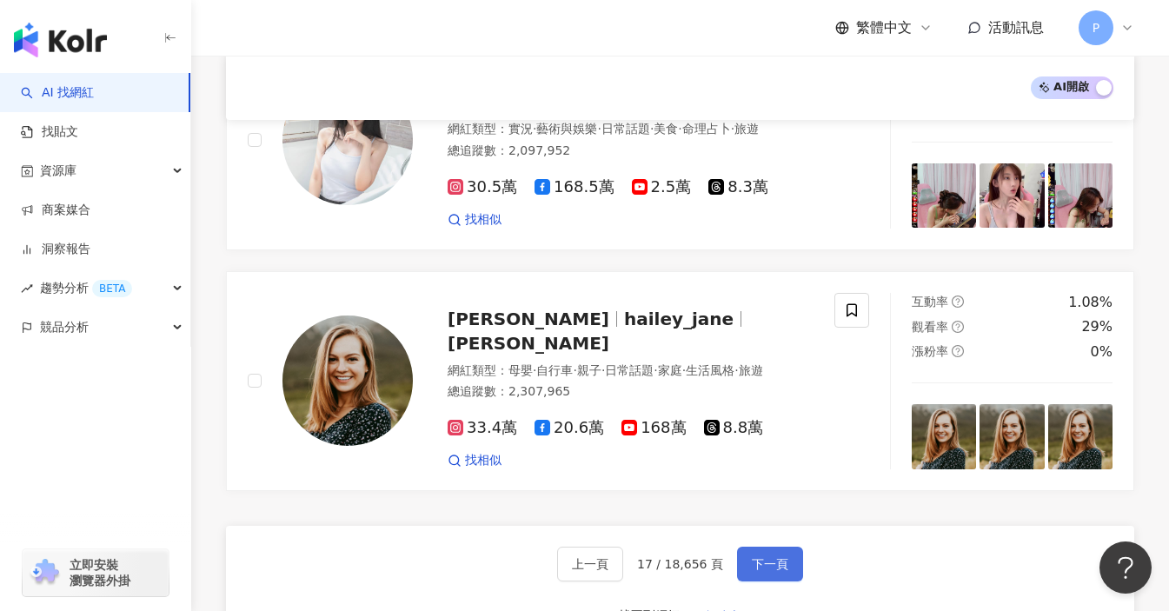
click at [766, 557] on span "下一頁" at bounding box center [770, 564] width 36 height 14
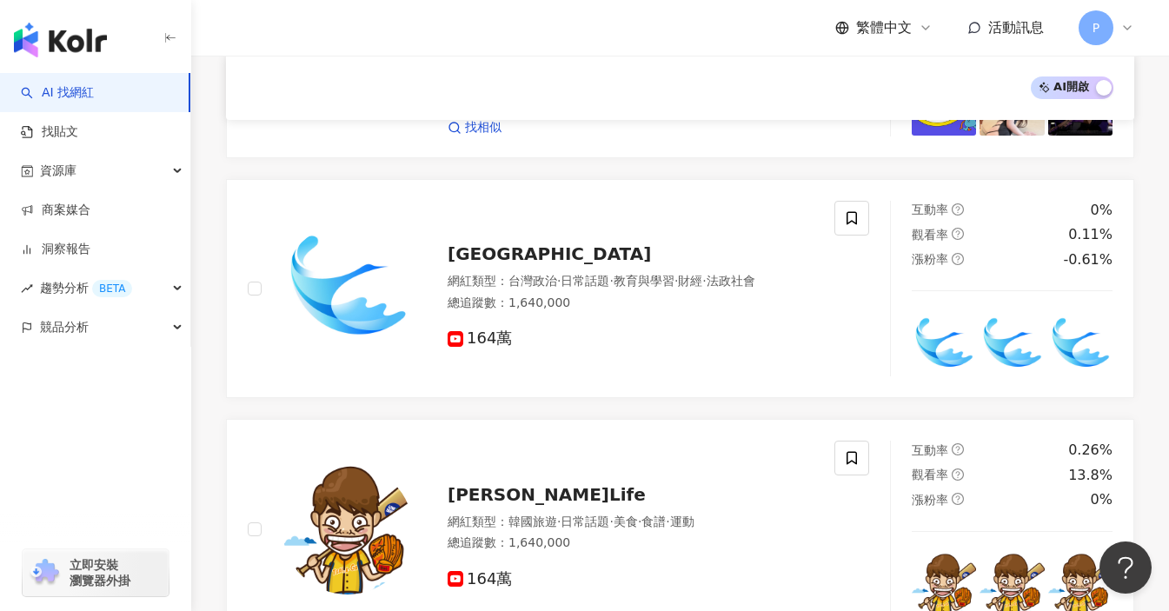
scroll to position [2780, 0]
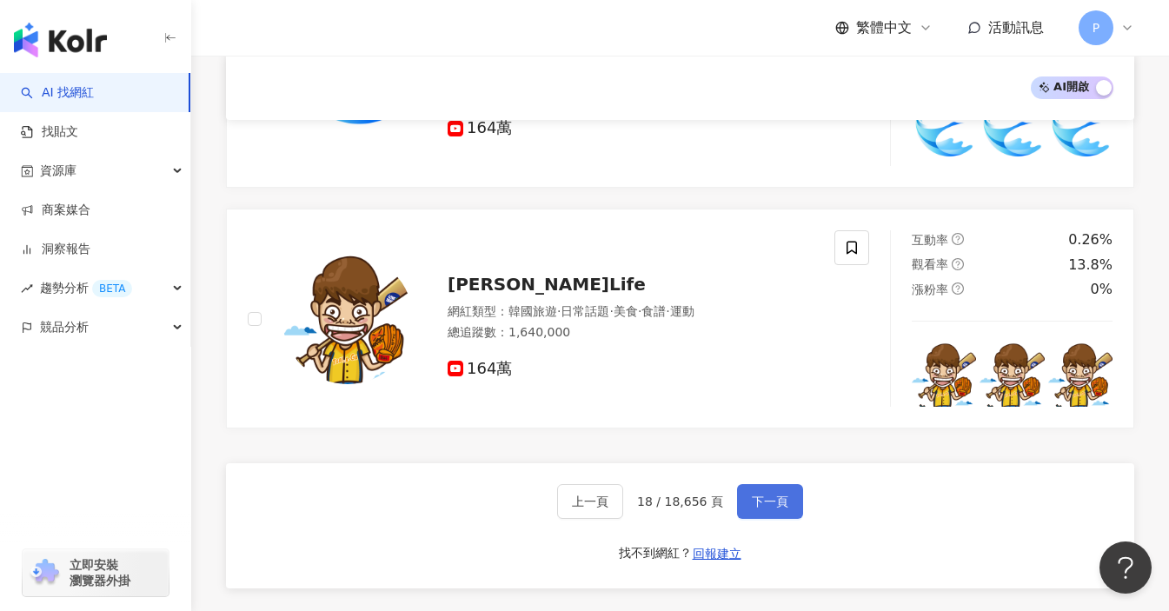
click at [778, 494] on span "下一頁" at bounding box center [770, 501] width 36 height 14
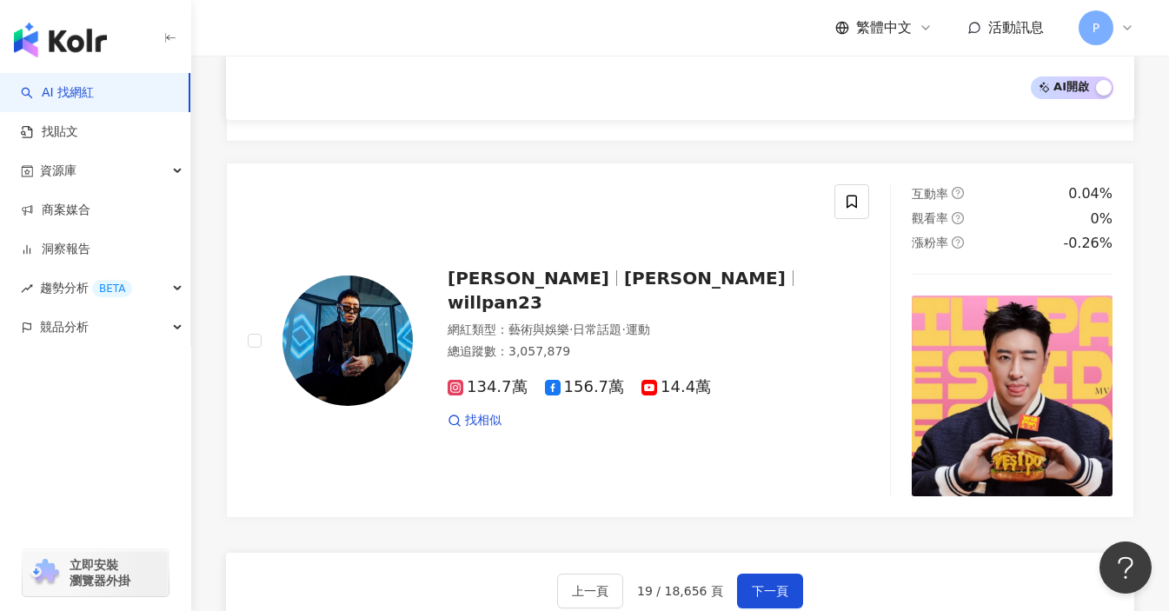
scroll to position [3289, 0]
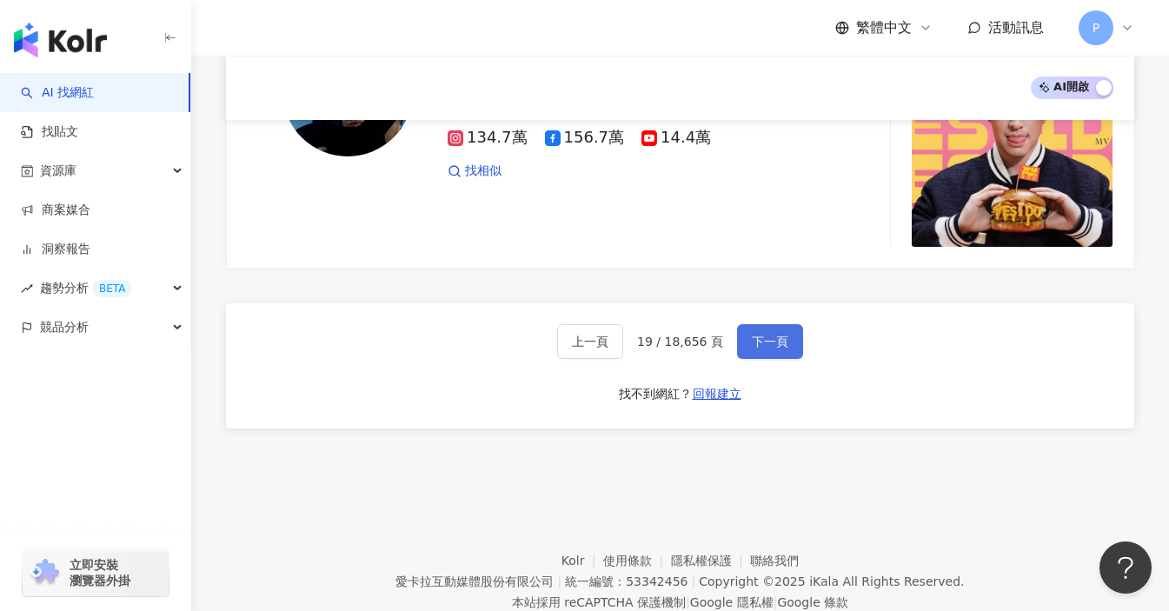
click at [755, 324] on button "下一頁" at bounding box center [770, 341] width 66 height 35
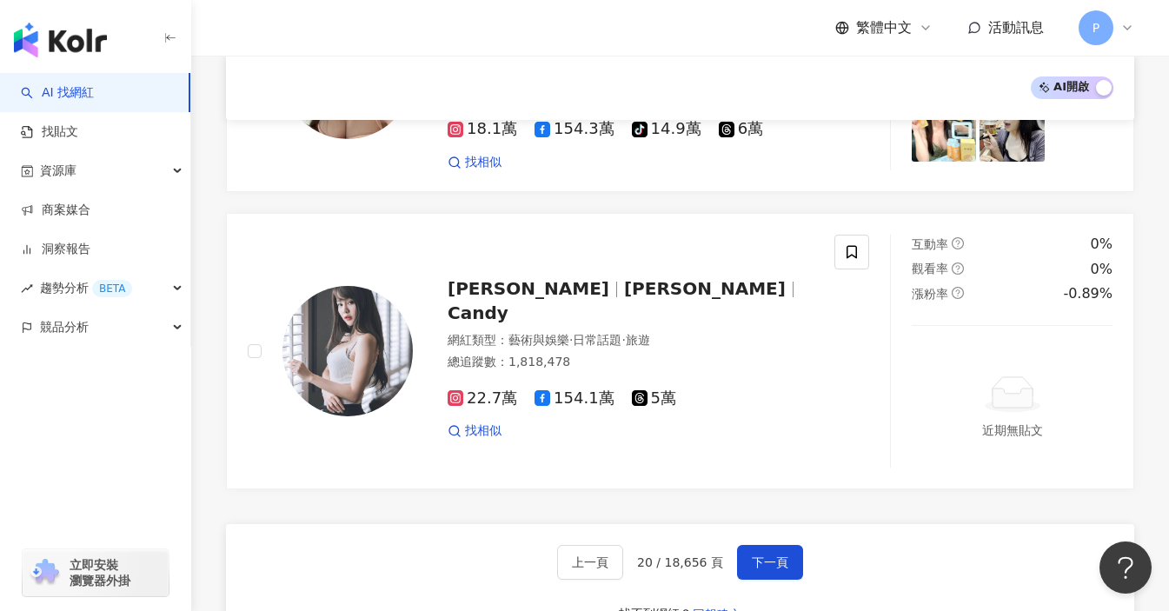
scroll to position [3074, 0]
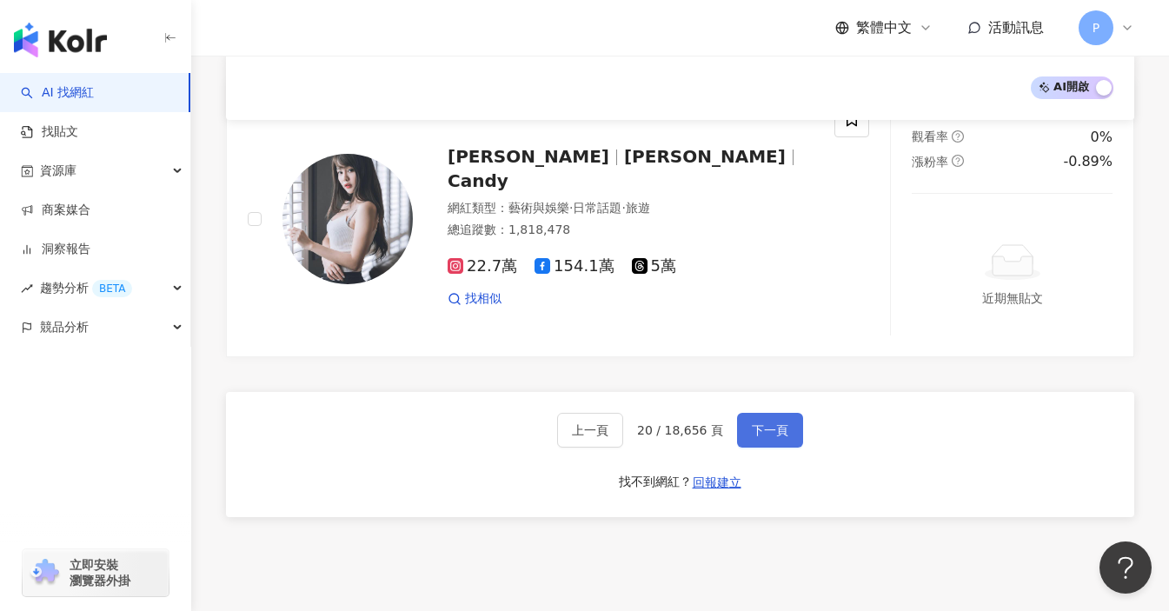
click at [785, 413] on button "下一頁" at bounding box center [770, 430] width 66 height 35
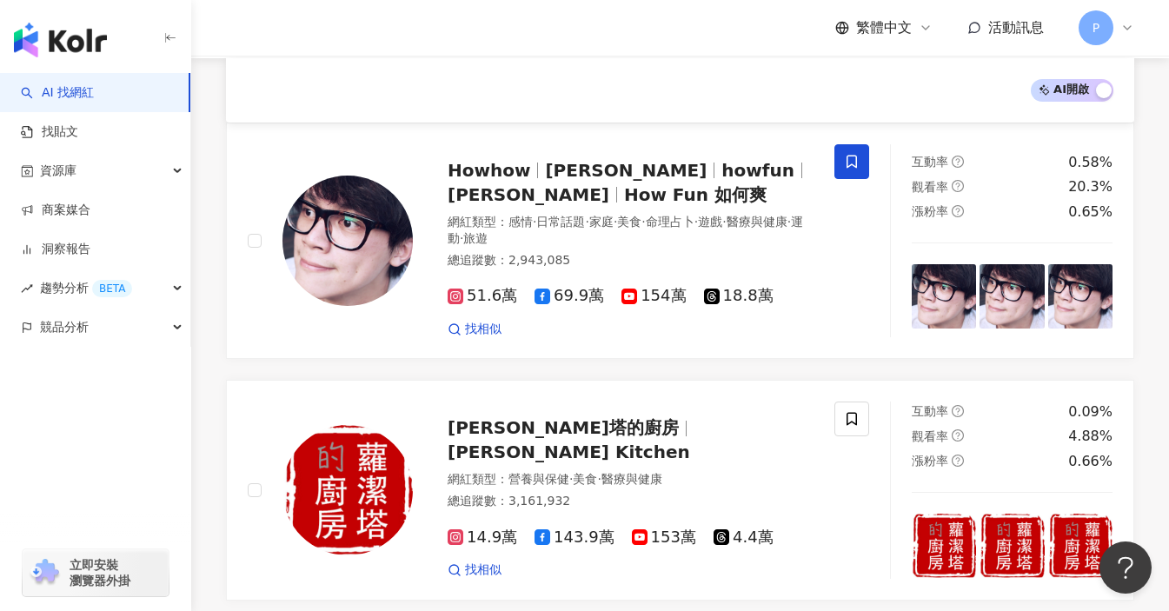
scroll to position [104, 0]
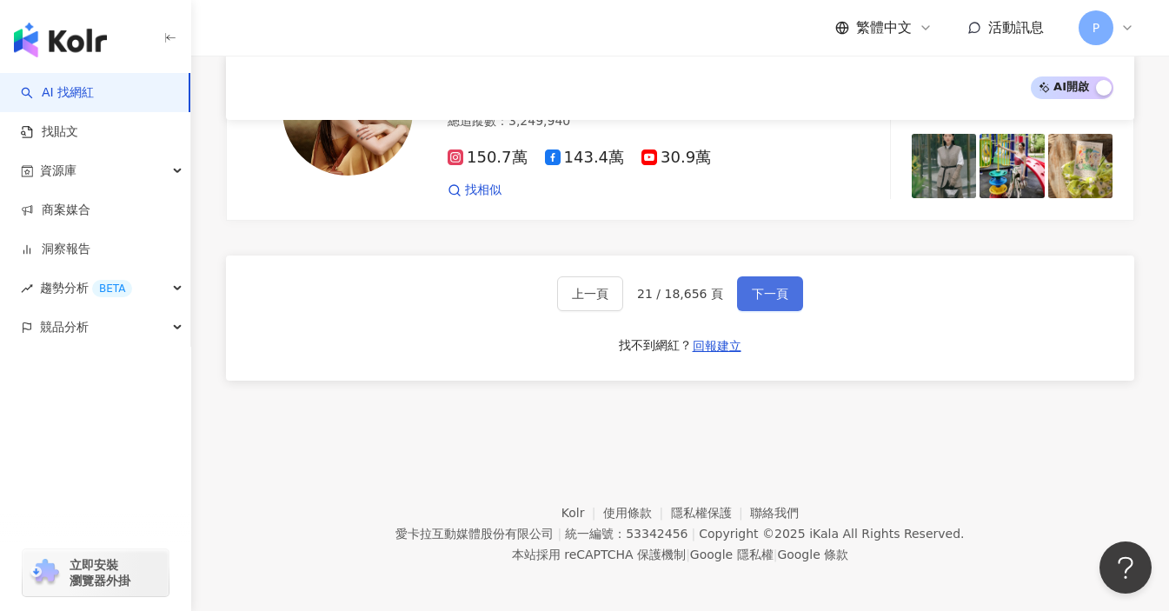
click at [777, 298] on button "下一頁" at bounding box center [770, 293] width 66 height 35
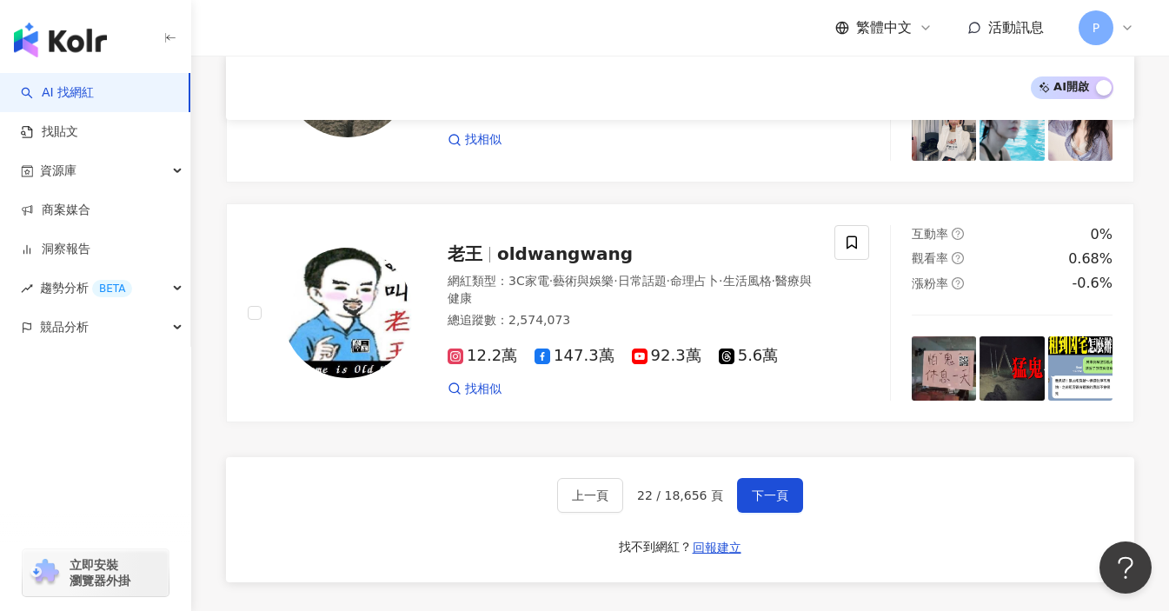
scroll to position [2997, 0]
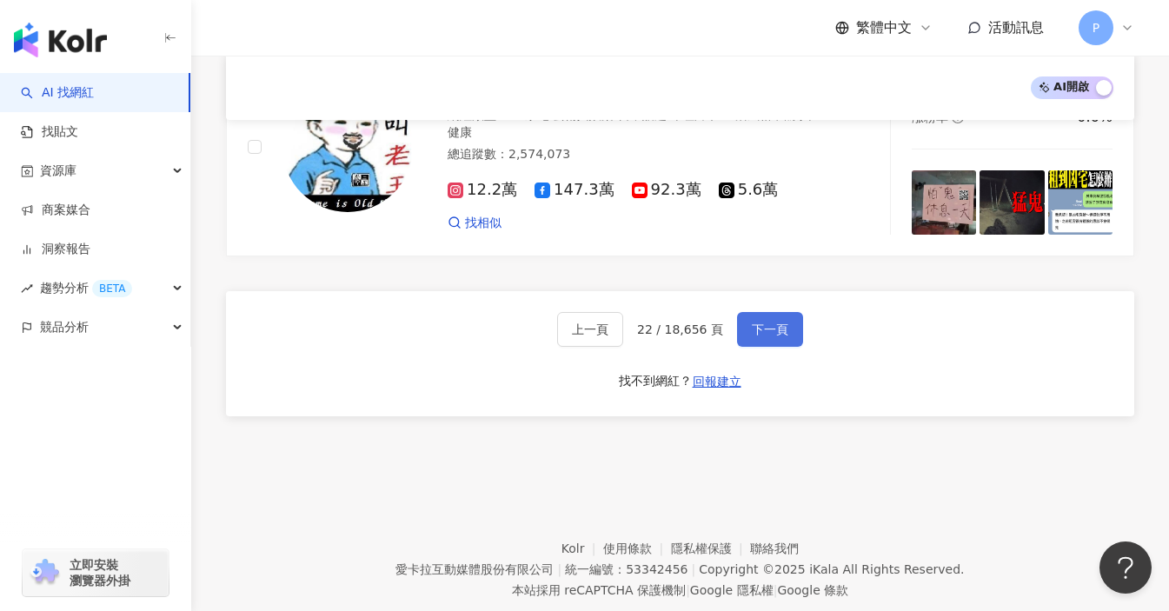
click at [767, 312] on button "下一頁" at bounding box center [770, 329] width 66 height 35
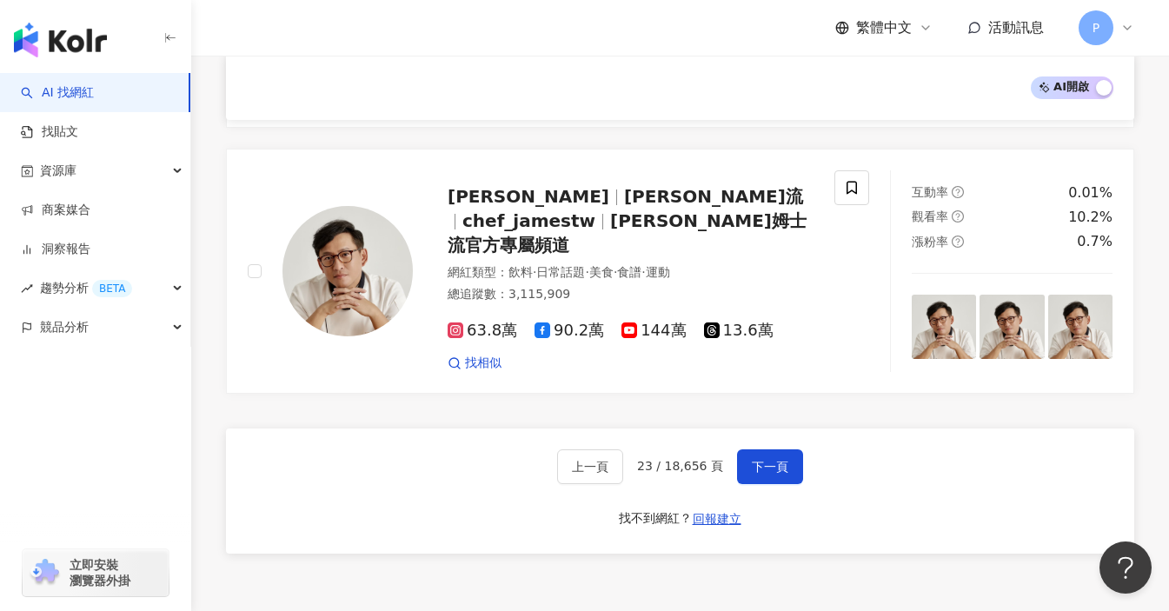
scroll to position [3185, 0]
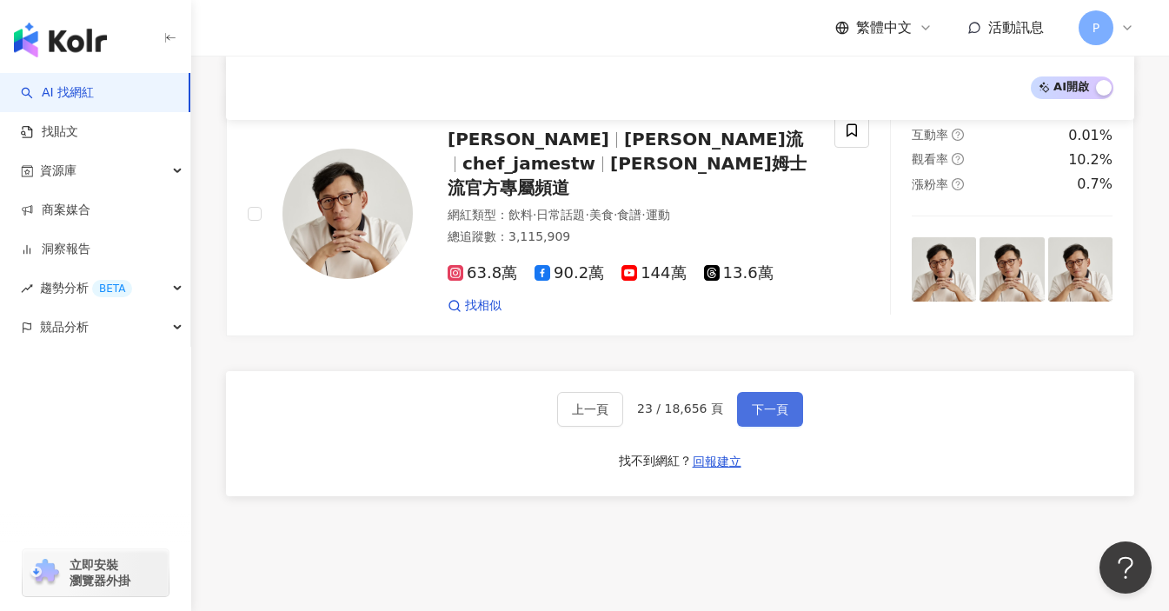
click at [778, 392] on button "下一頁" at bounding box center [770, 409] width 66 height 35
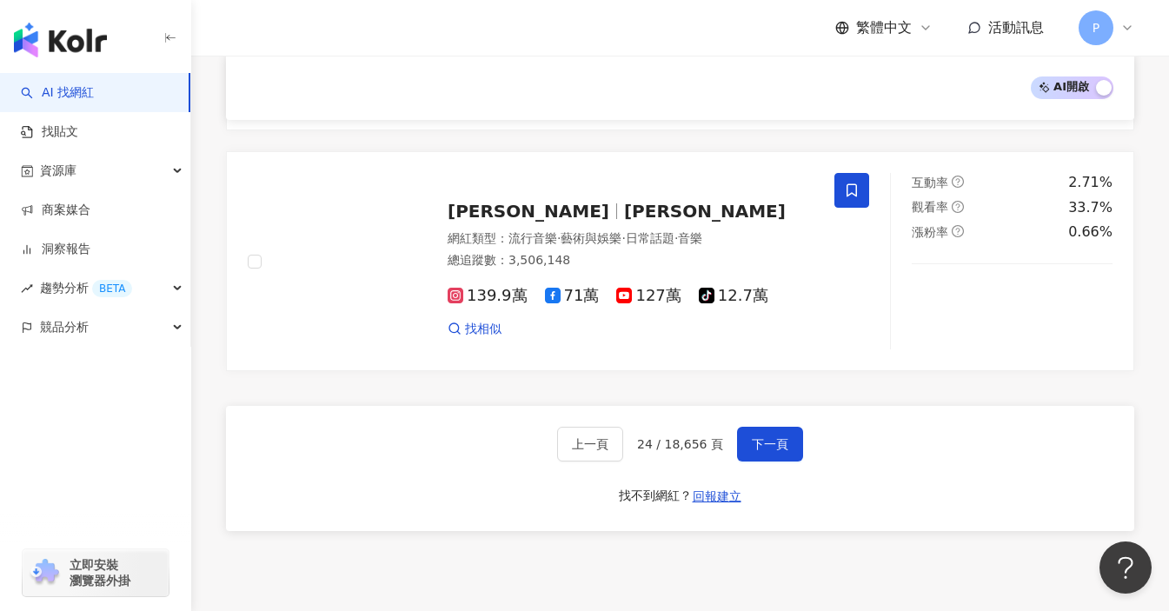
scroll to position [3017, 0]
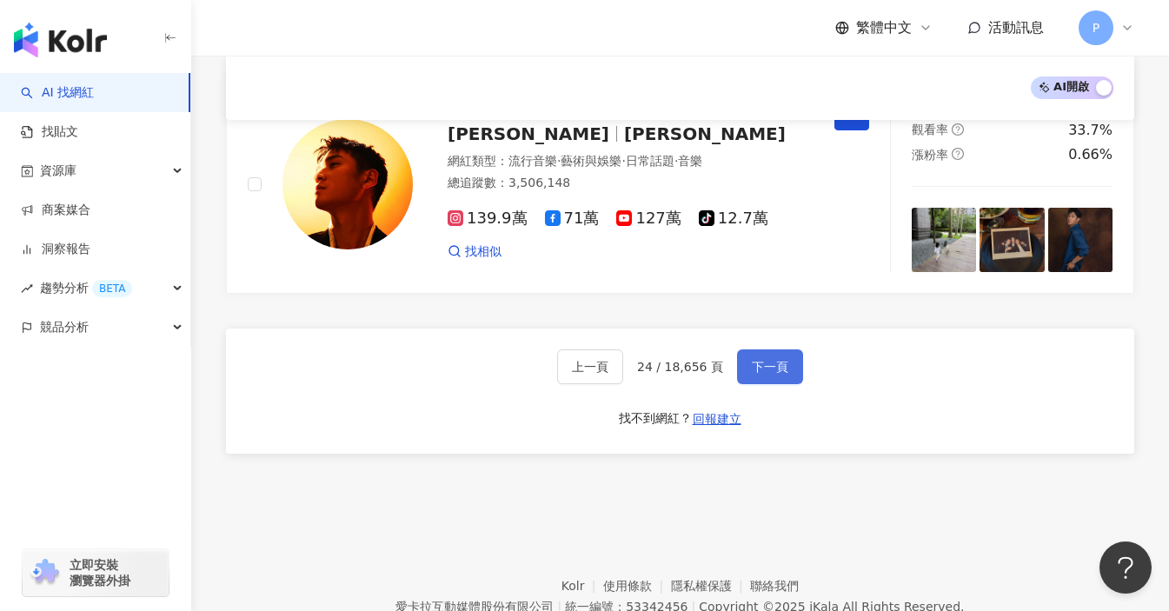
click at [778, 360] on span "下一頁" at bounding box center [770, 367] width 36 height 14
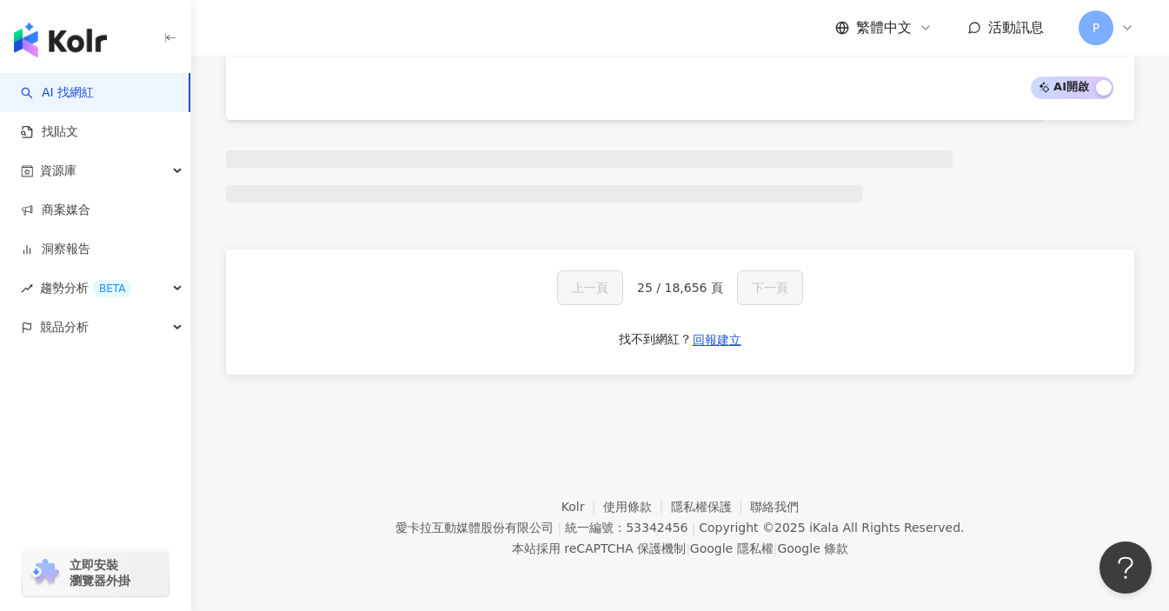
scroll to position [1113, 0]
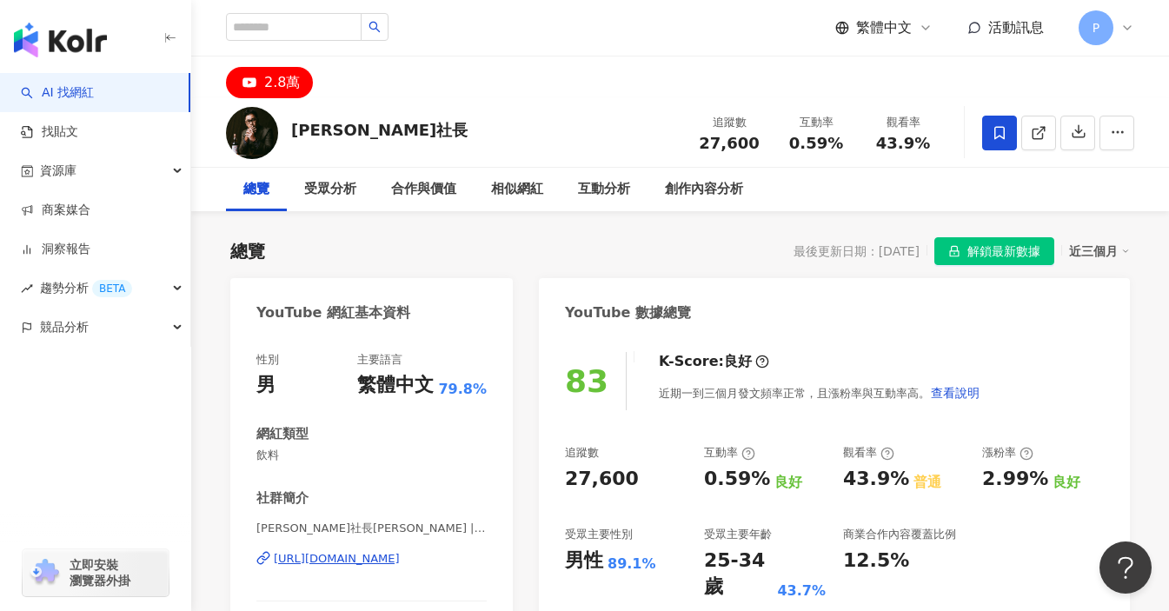
click at [610, 50] on div "繁體中文 活動訊息 P" at bounding box center [680, 28] width 908 height 56
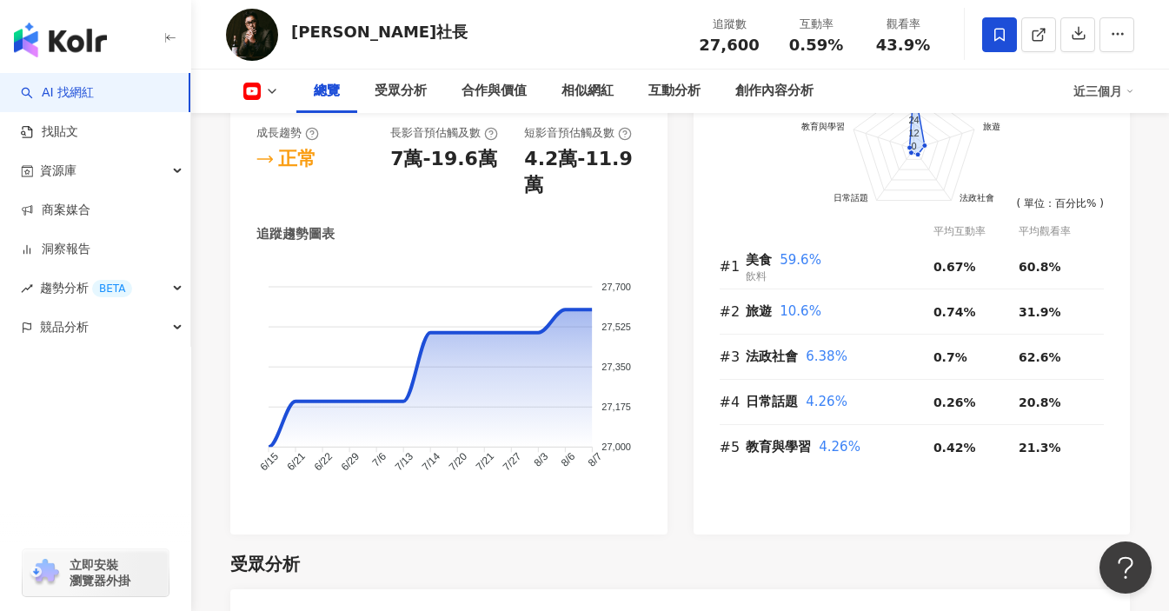
scroll to position [1303, 0]
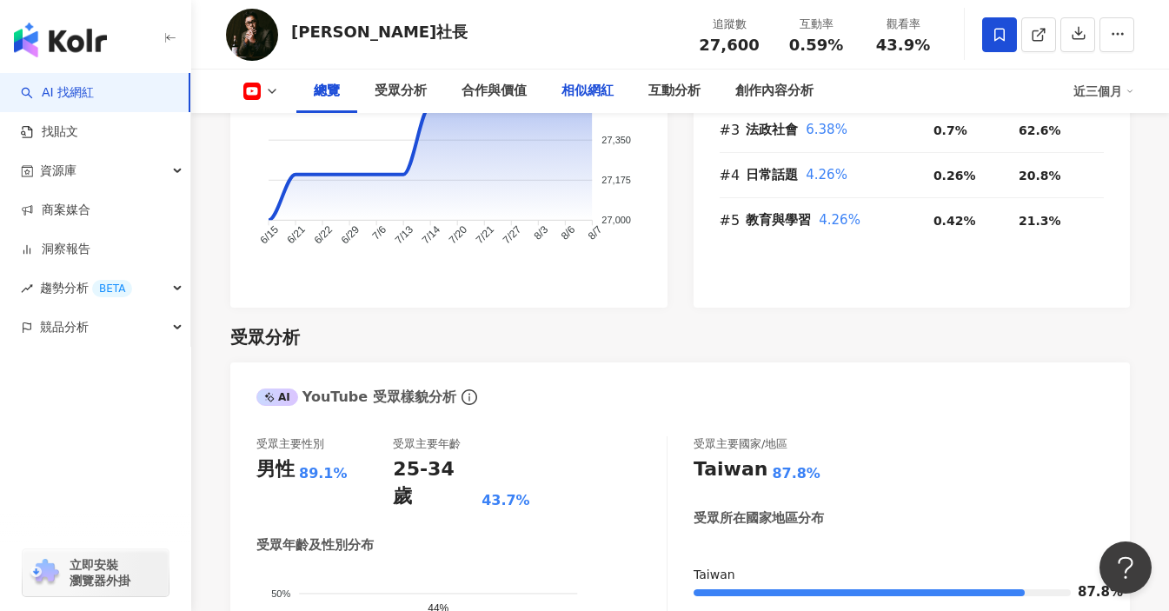
click at [585, 93] on div "相似網紅" at bounding box center [587, 91] width 52 height 21
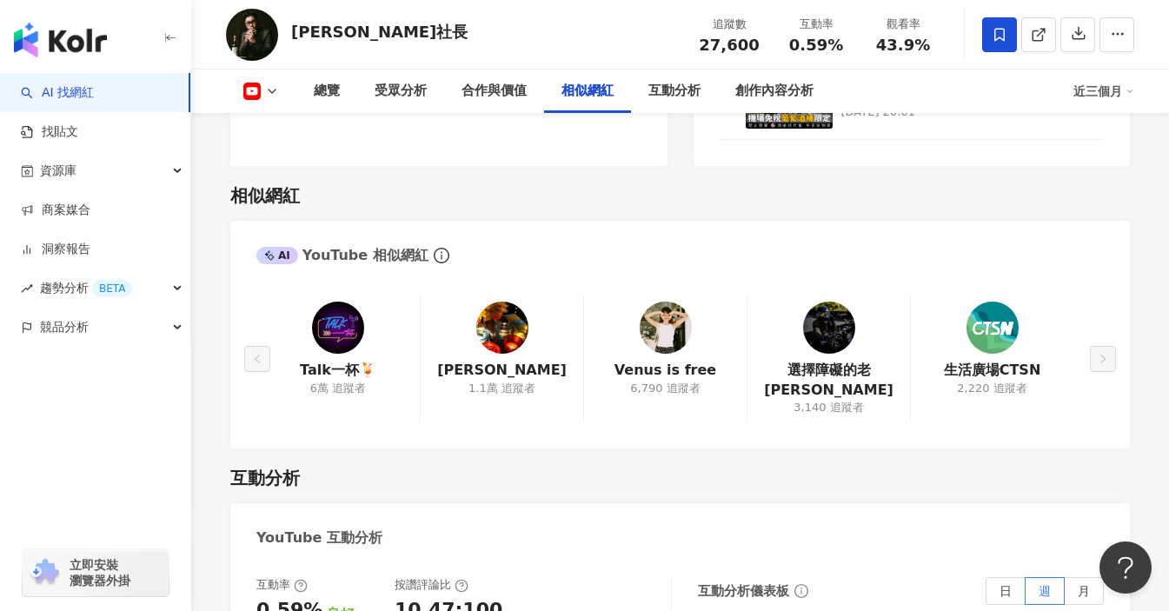
click at [681, 301] on img at bounding box center [665, 327] width 52 height 52
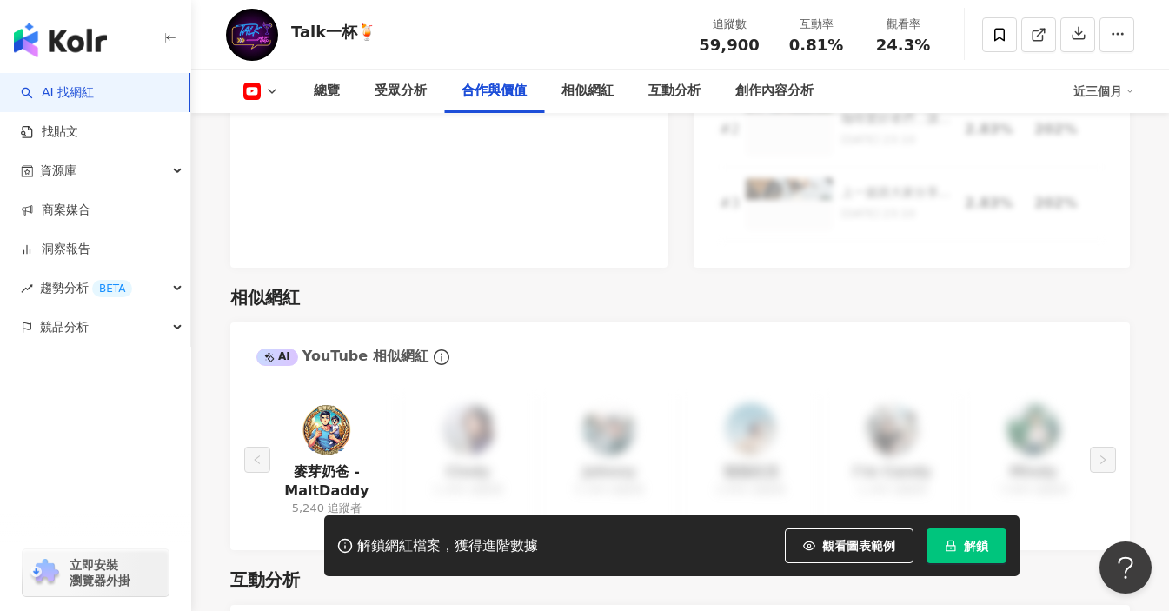
scroll to position [2520, 0]
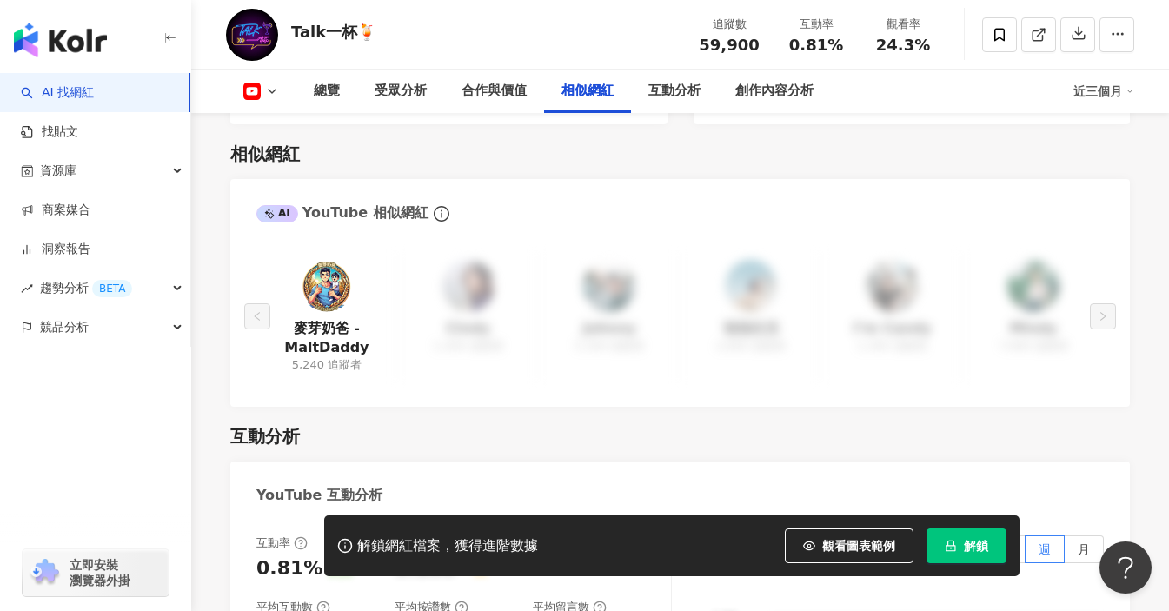
click at [269, 95] on icon at bounding box center [272, 91] width 14 height 14
click at [273, 93] on icon at bounding box center [272, 91] width 14 height 14
click at [1050, 35] on link at bounding box center [1038, 34] width 35 height 35
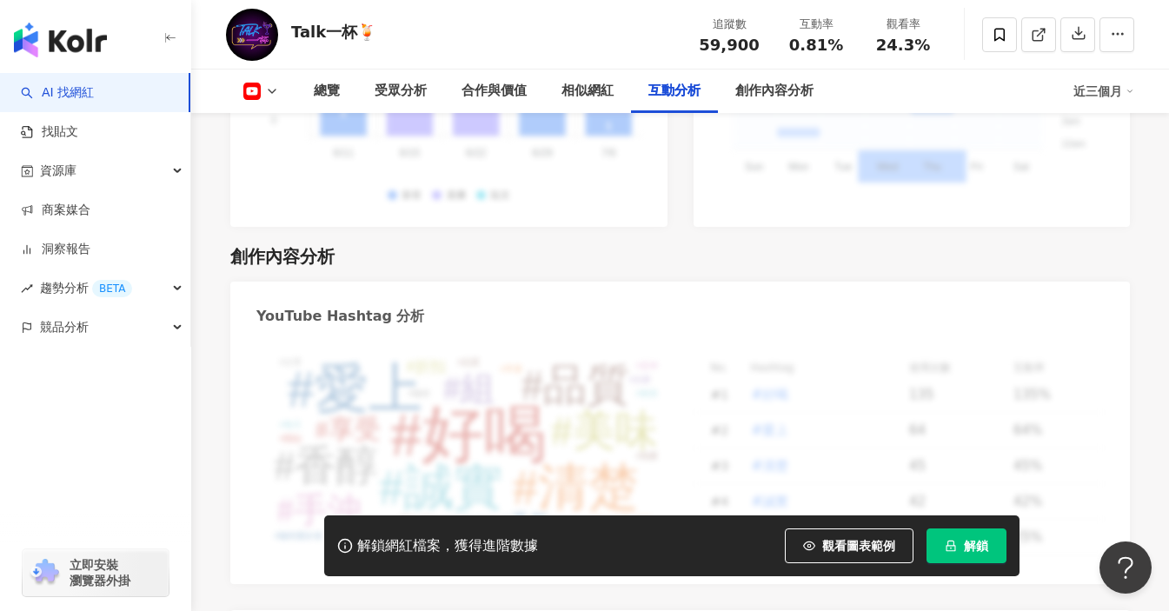
scroll to position [4208, 0]
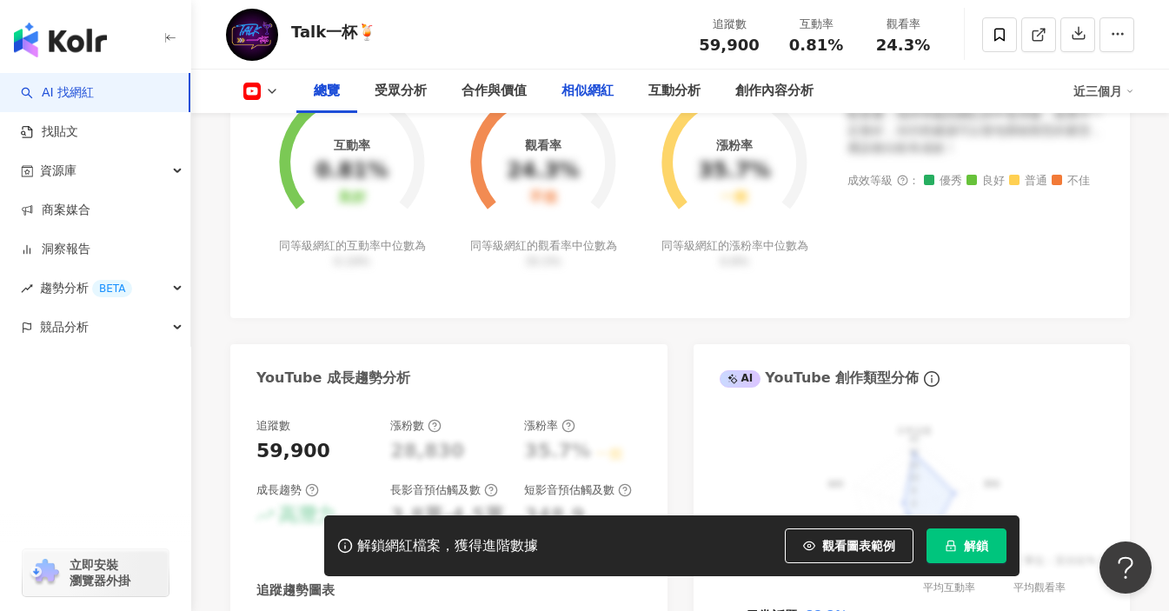
click at [595, 91] on div "相似網紅" at bounding box center [587, 91] width 52 height 21
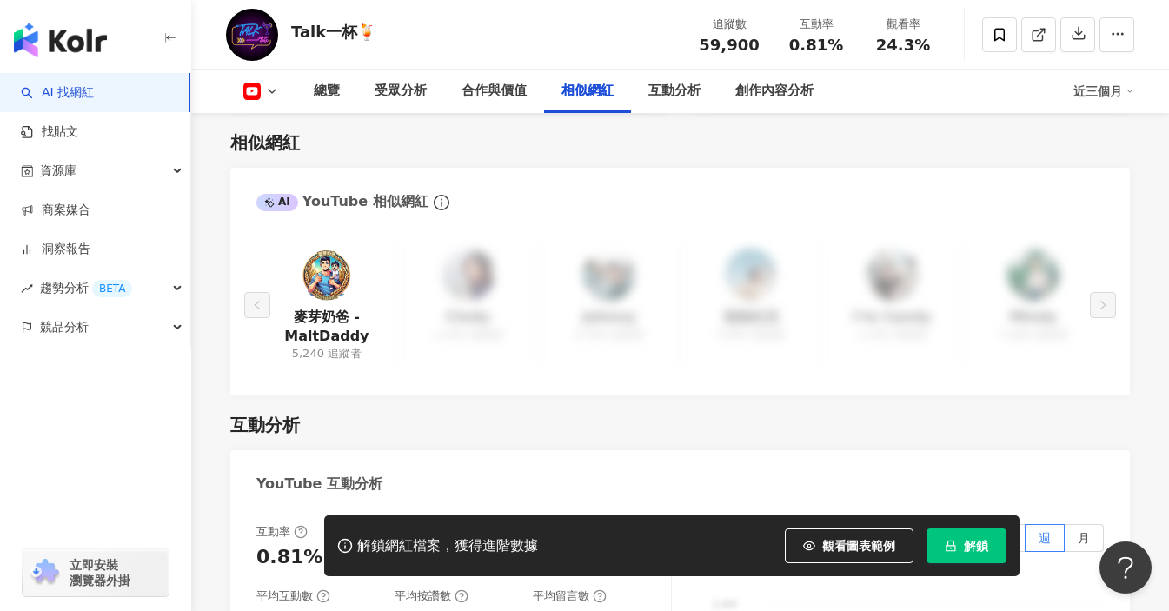
click at [955, 560] on button "解鎖" at bounding box center [966, 545] width 80 height 35
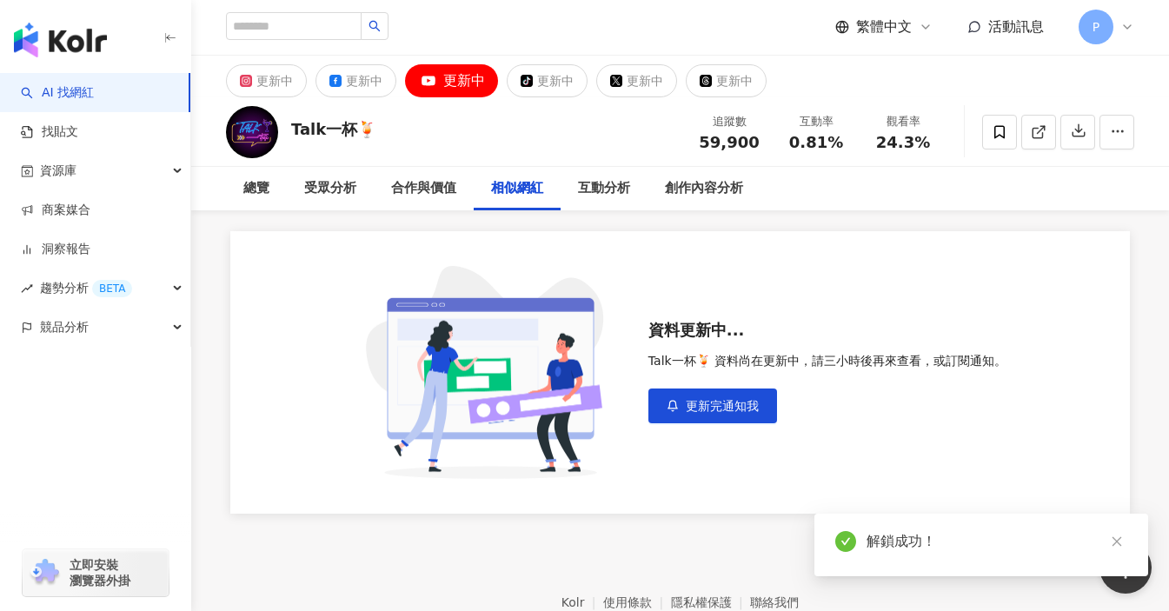
scroll to position [0, 0]
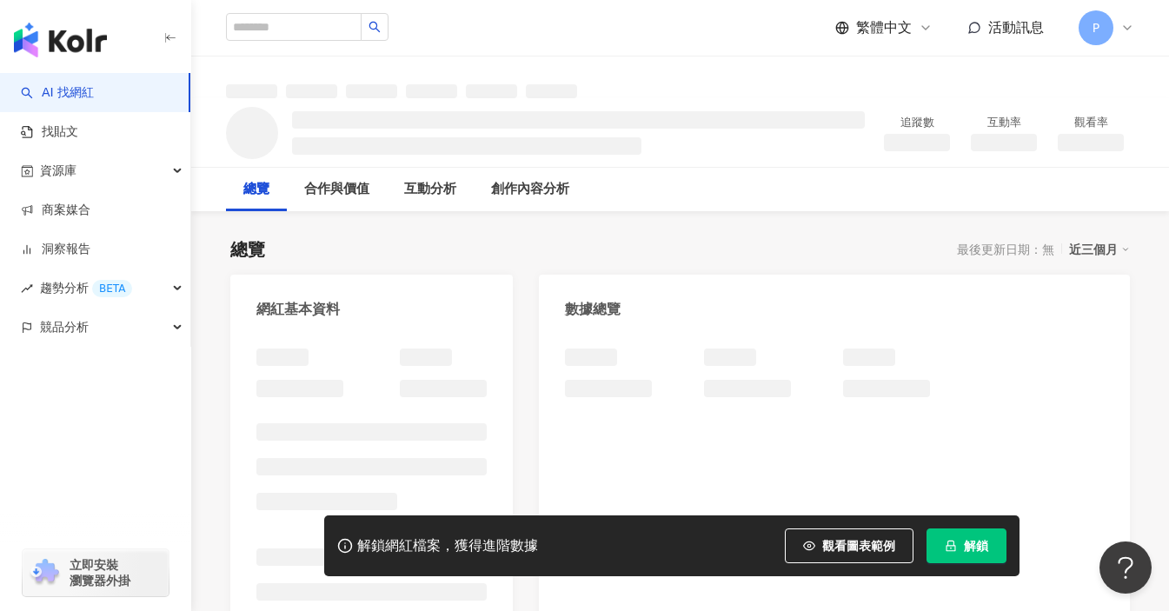
scroll to position [174, 0]
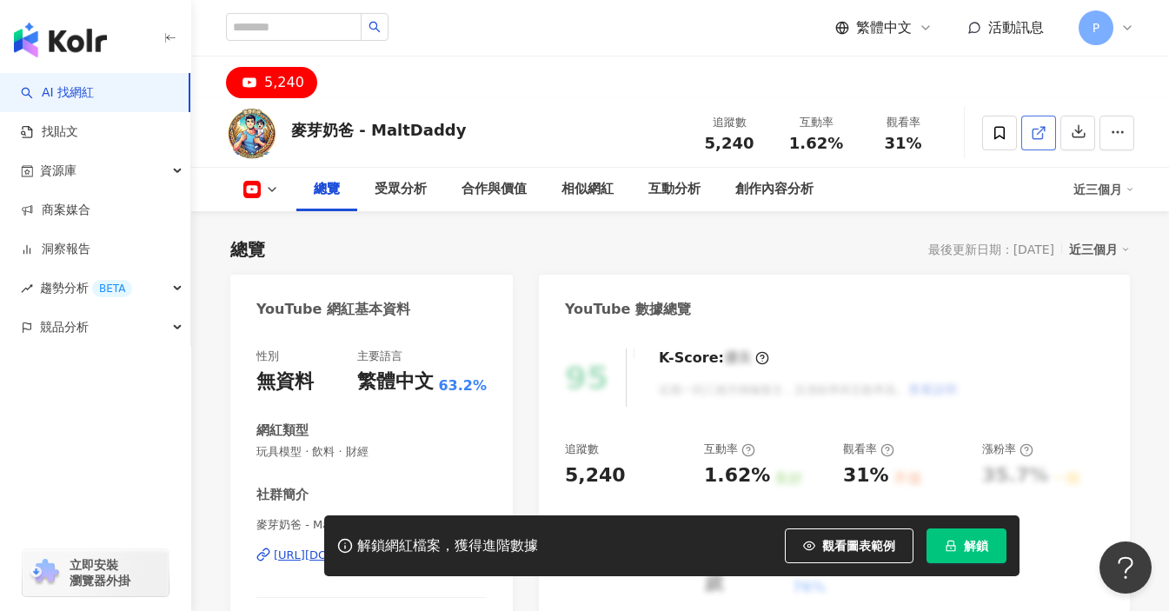
click at [1036, 132] on icon at bounding box center [1038, 133] width 16 height 16
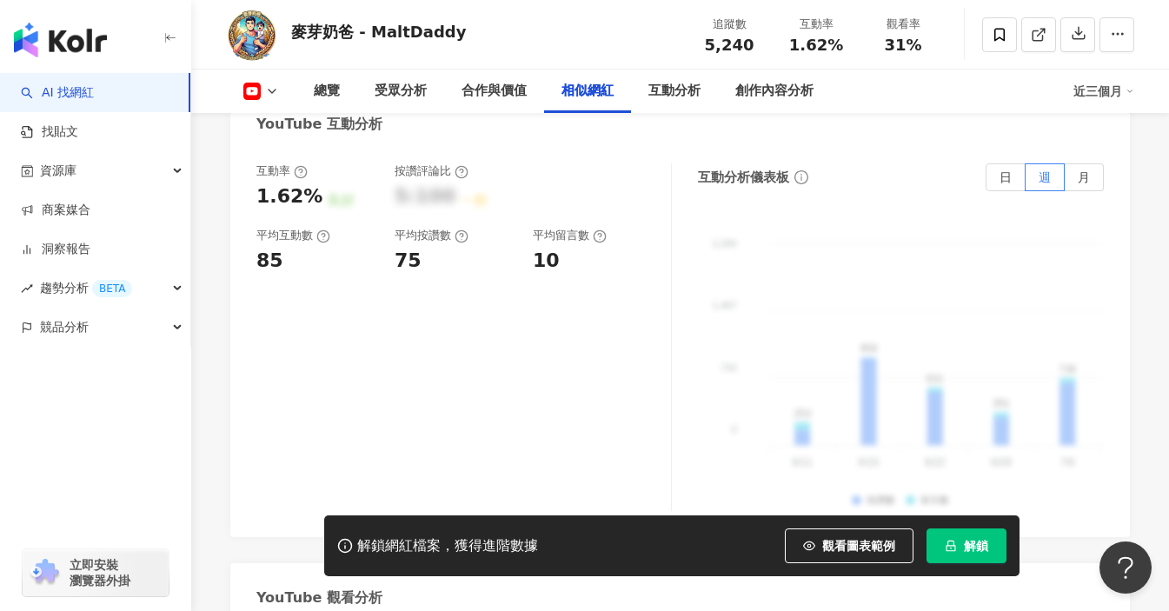
scroll to position [2606, 0]
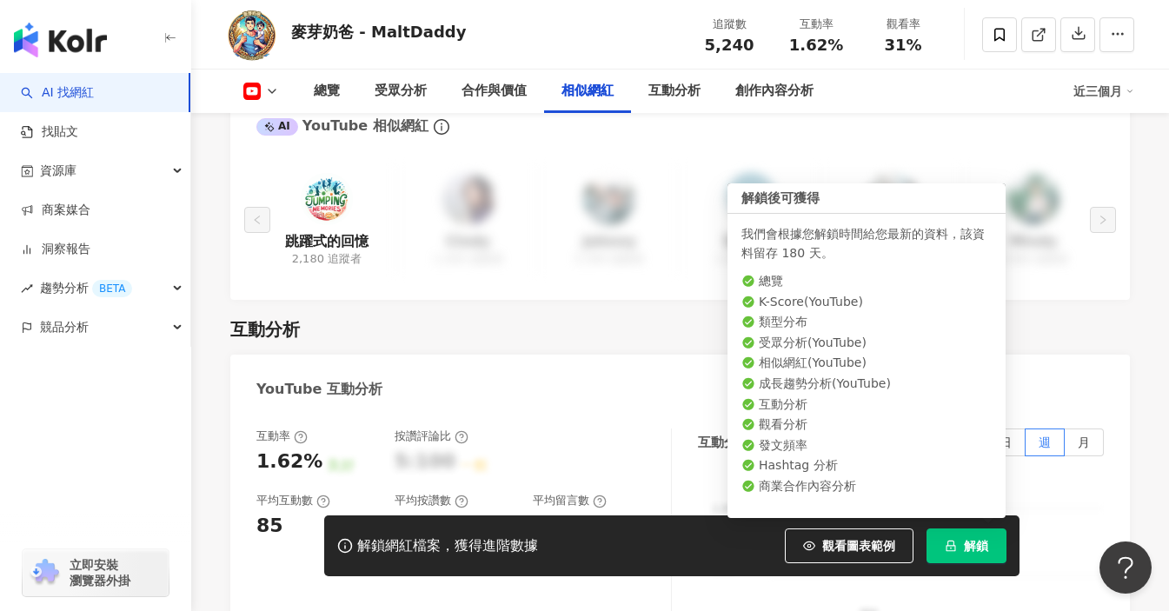
click at [950, 553] on button "解鎖" at bounding box center [966, 545] width 80 height 35
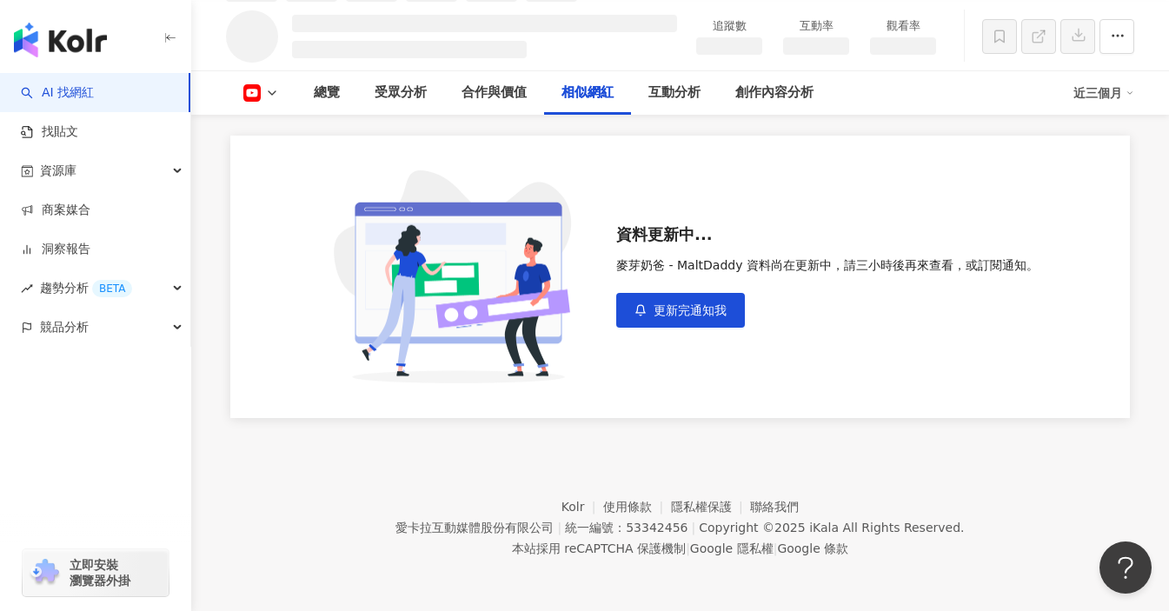
scroll to position [96, 0]
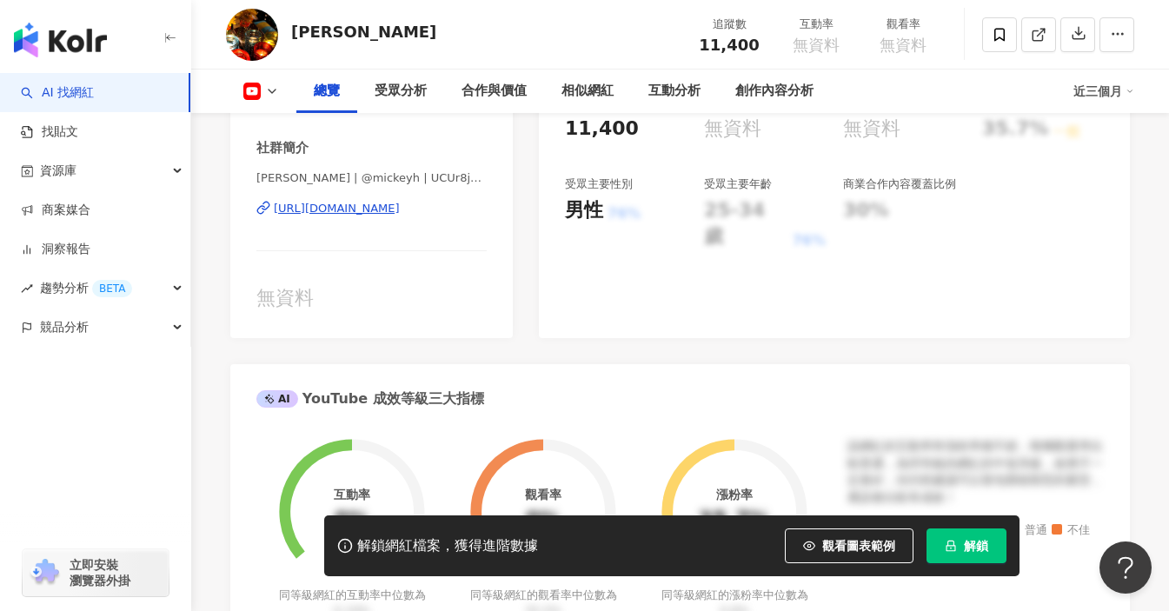
scroll to position [348, 0]
click at [1025, 31] on link at bounding box center [1038, 34] width 35 height 35
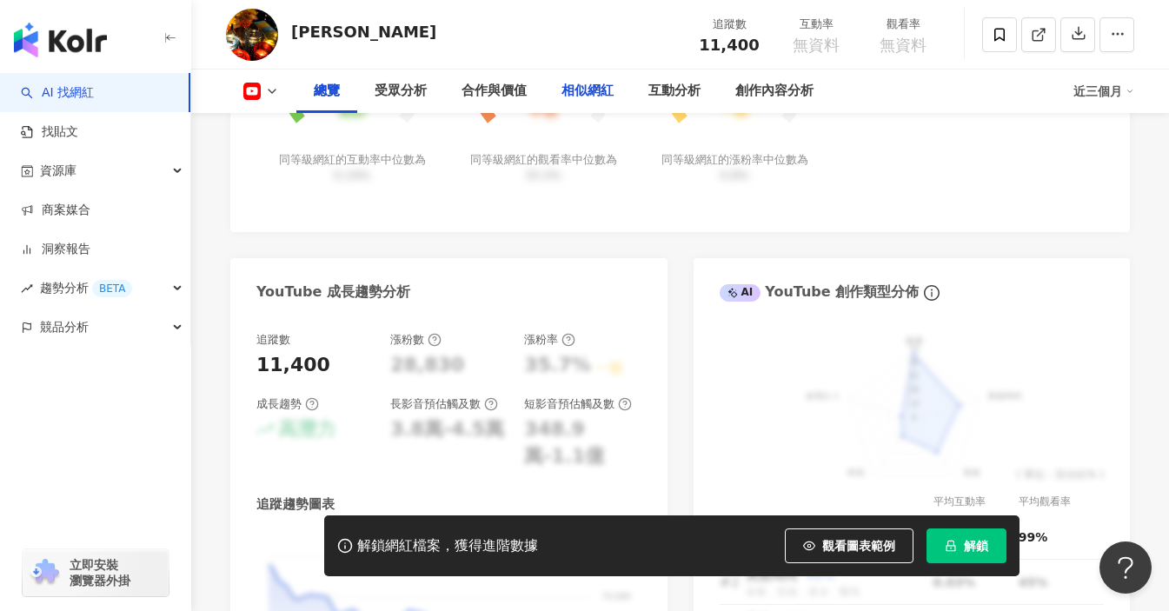
click at [585, 90] on div "相似網紅" at bounding box center [587, 91] width 52 height 21
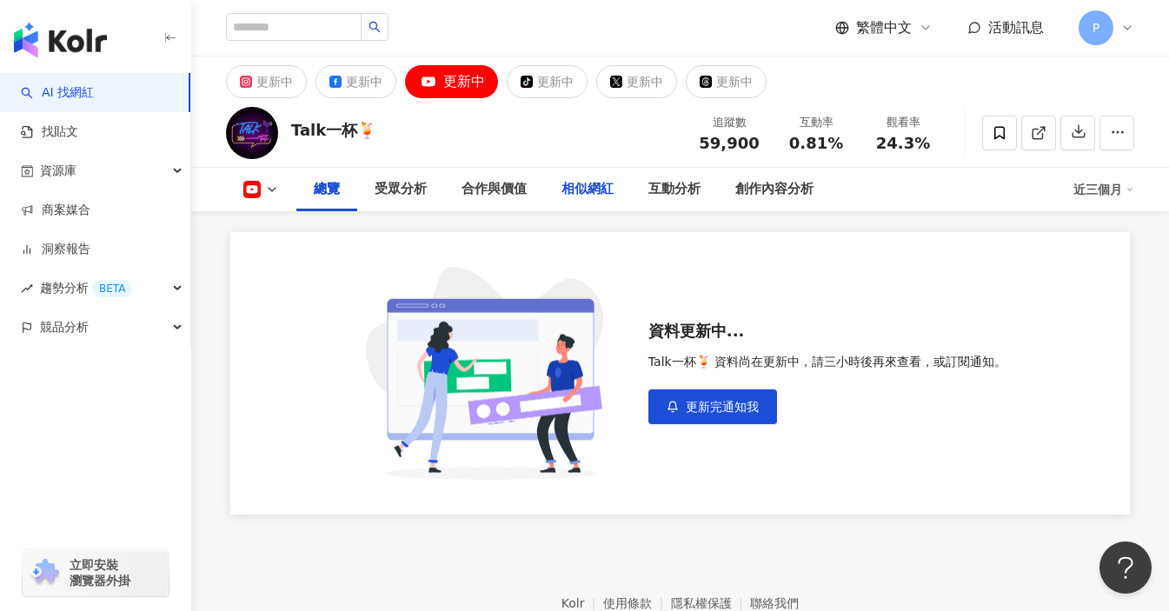
click at [599, 195] on div "相似網紅" at bounding box center [587, 189] width 52 height 21
click at [318, 197] on div "總覽" at bounding box center [327, 189] width 26 height 21
click at [1033, 135] on icon at bounding box center [1037, 134] width 10 height 10
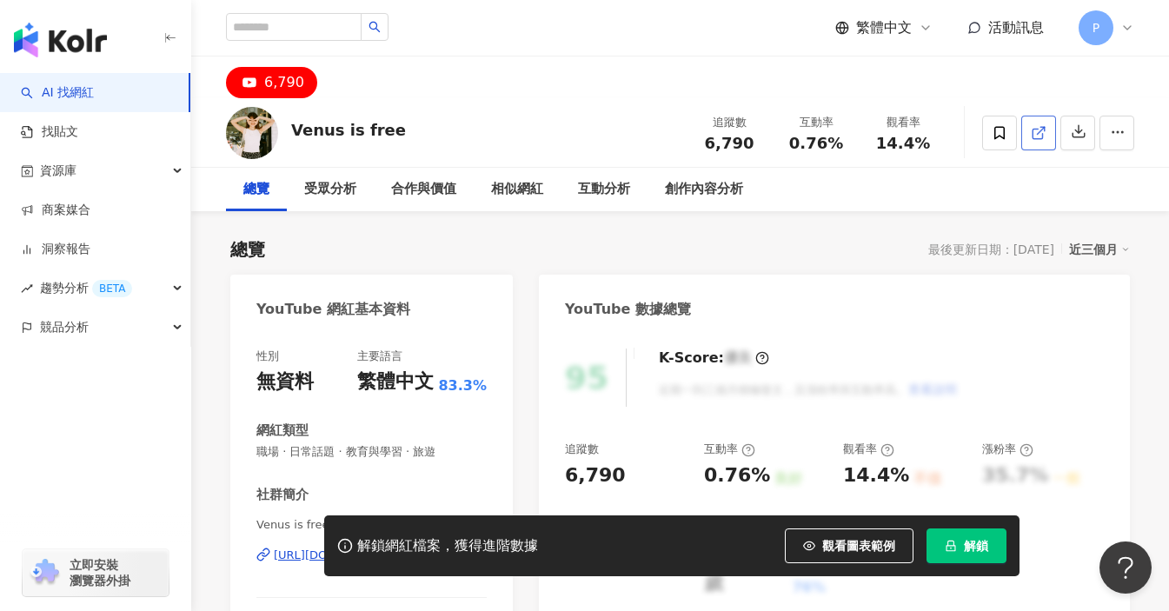
click at [1041, 147] on link at bounding box center [1038, 133] width 35 height 35
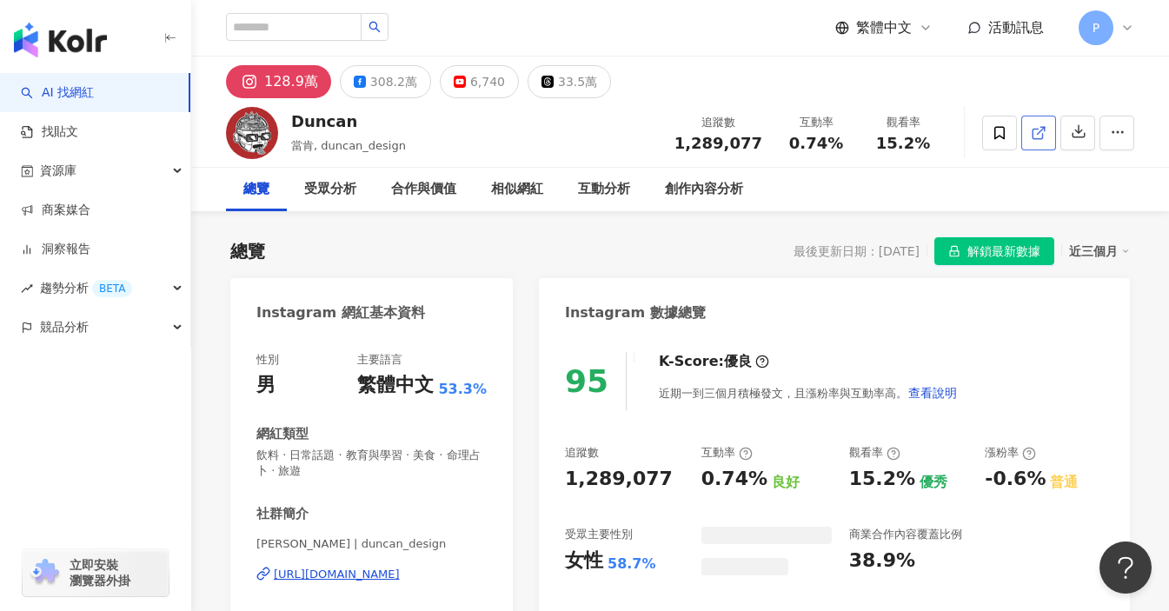
click at [1023, 126] on link at bounding box center [1038, 133] width 35 height 35
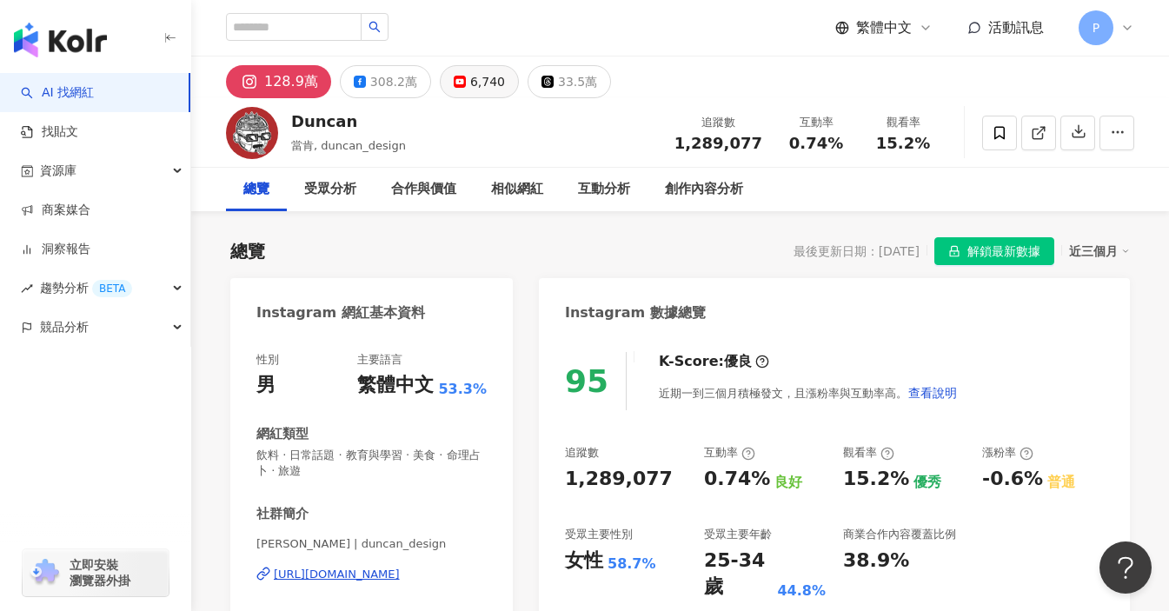
click at [480, 93] on div "6,740" at bounding box center [487, 82] width 35 height 24
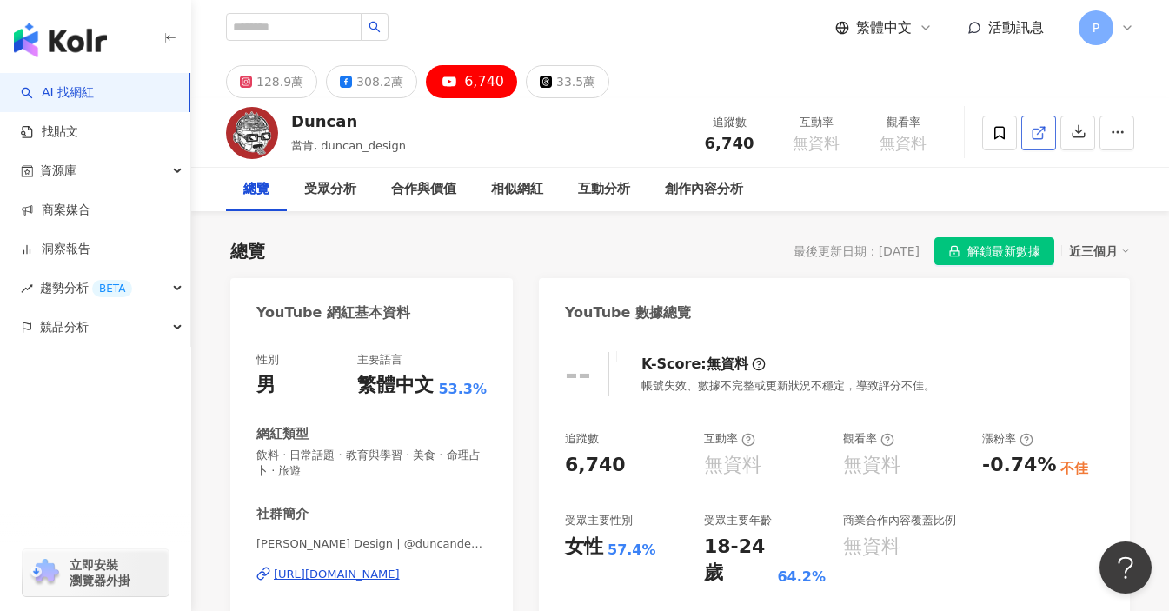
click at [1046, 146] on link at bounding box center [1038, 133] width 35 height 35
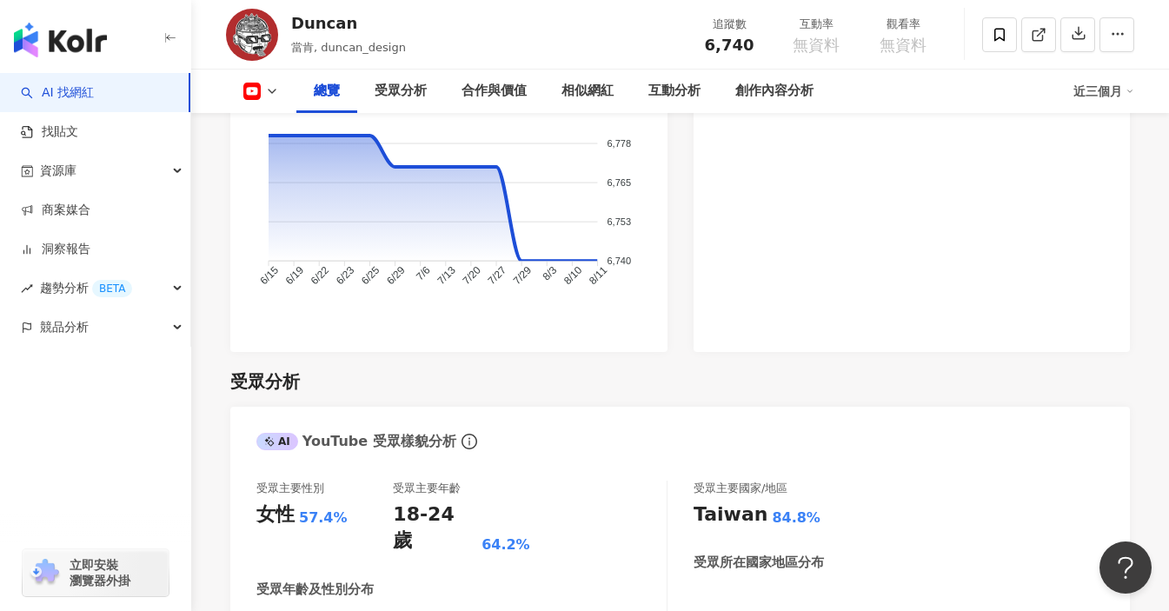
scroll to position [1216, 0]
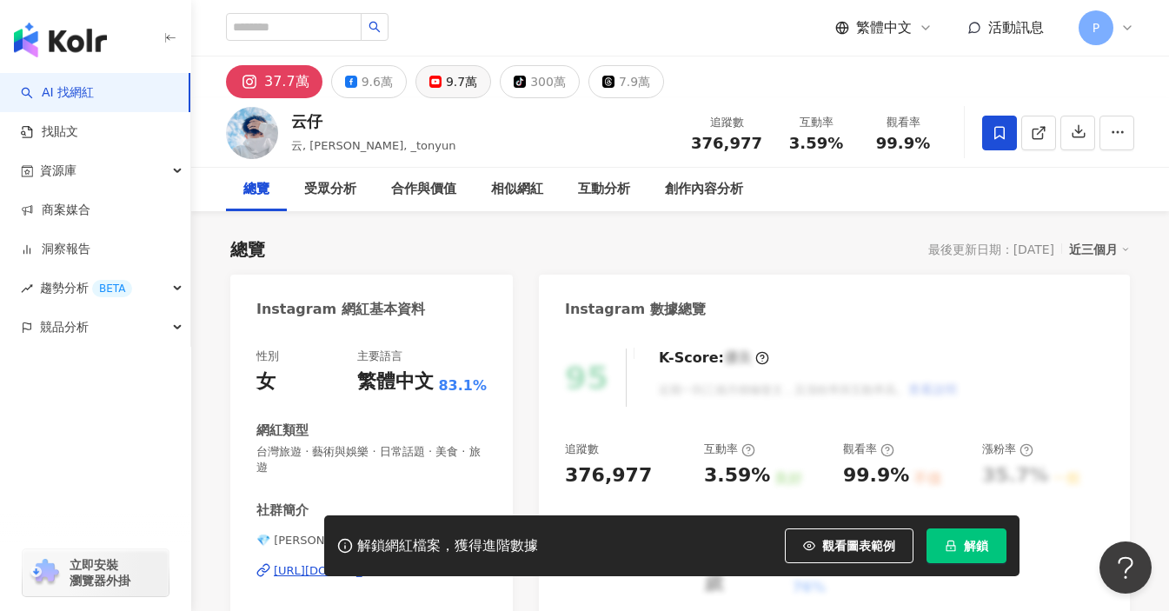
click at [446, 83] on div "9.7萬" at bounding box center [461, 82] width 31 height 24
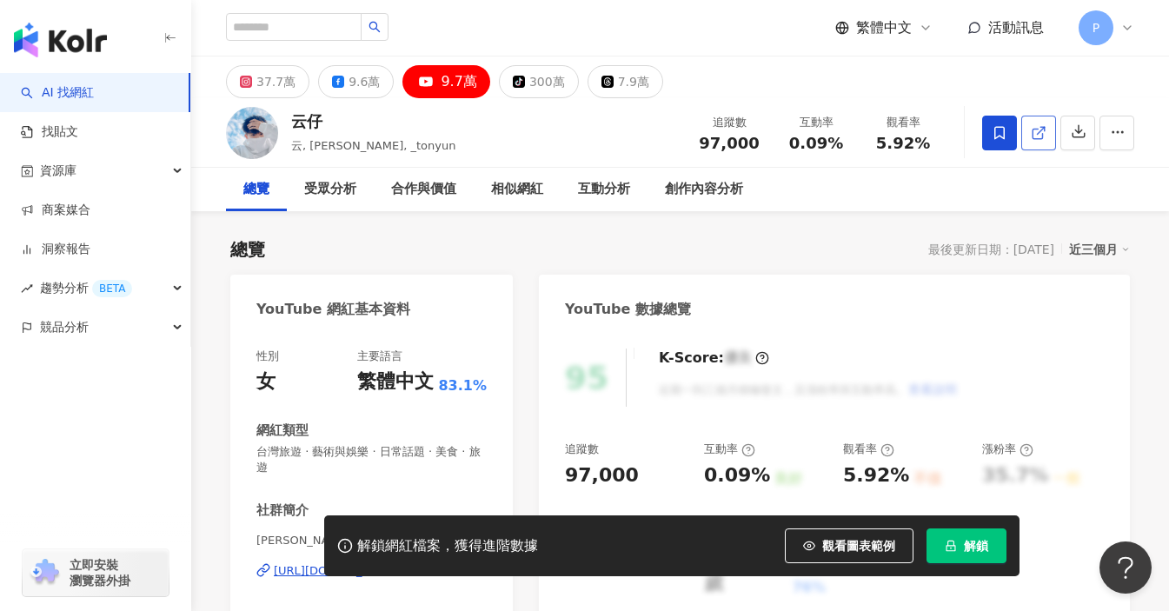
click at [1030, 136] on link at bounding box center [1038, 133] width 35 height 35
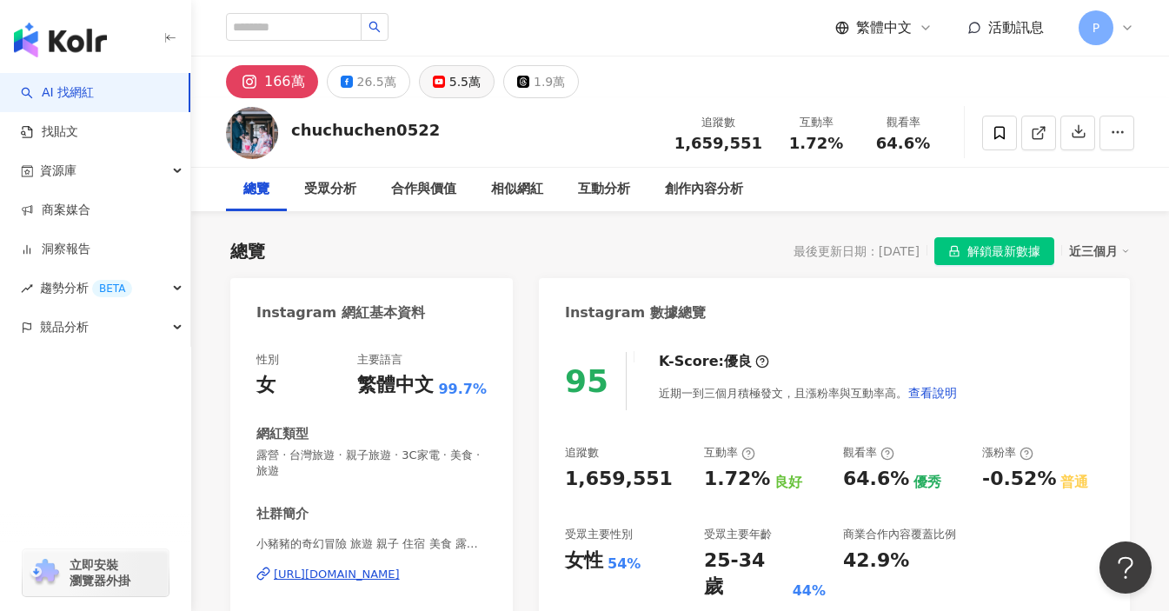
click at [467, 89] on div "5.5萬" at bounding box center [464, 82] width 31 height 24
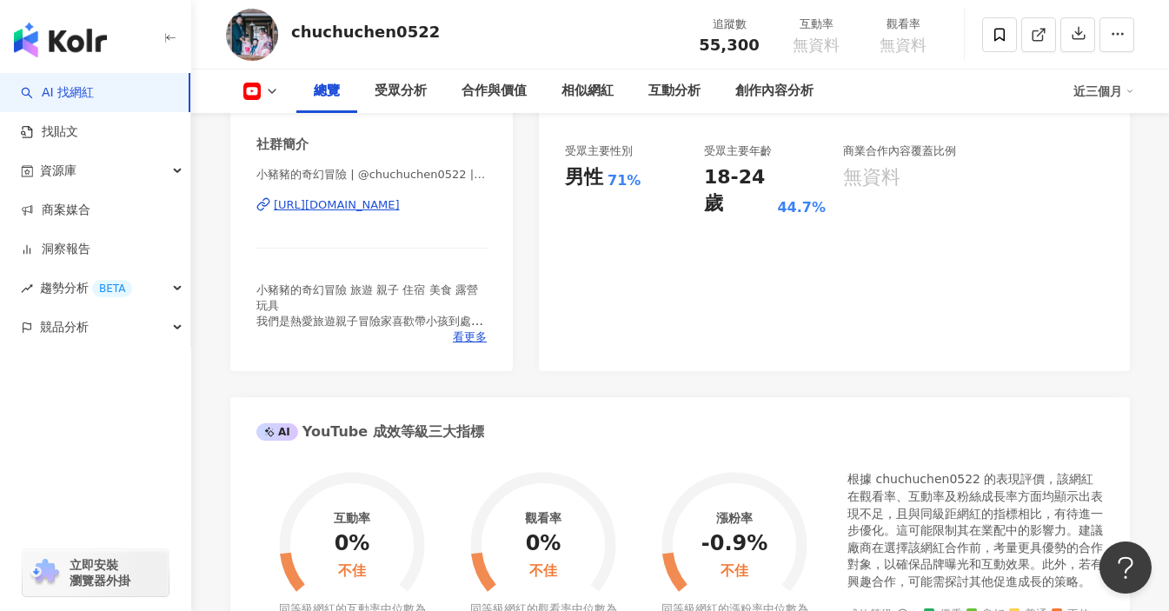
scroll to position [608, 0]
